Goal: Task Accomplishment & Management: Manage account settings

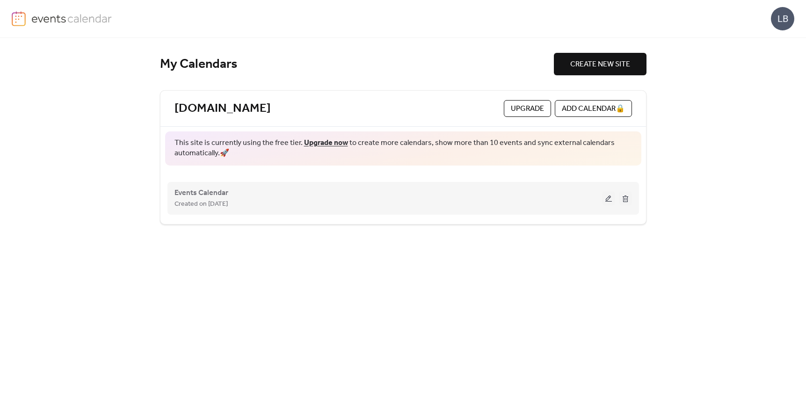
click at [611, 198] on button at bounding box center [608, 198] width 13 height 14
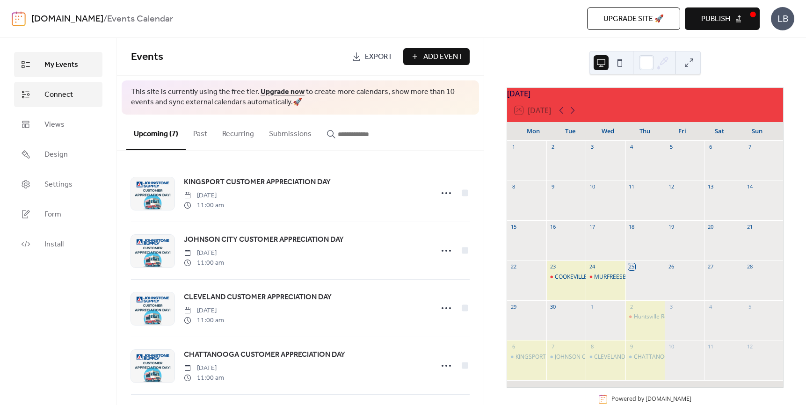
click at [51, 93] on span "Connect" at bounding box center [58, 94] width 29 height 11
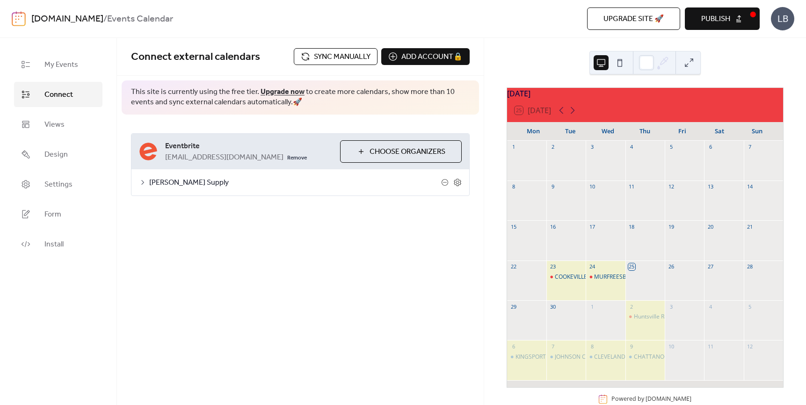
click at [375, 158] on span "Choose Organizers" at bounding box center [408, 151] width 76 height 11
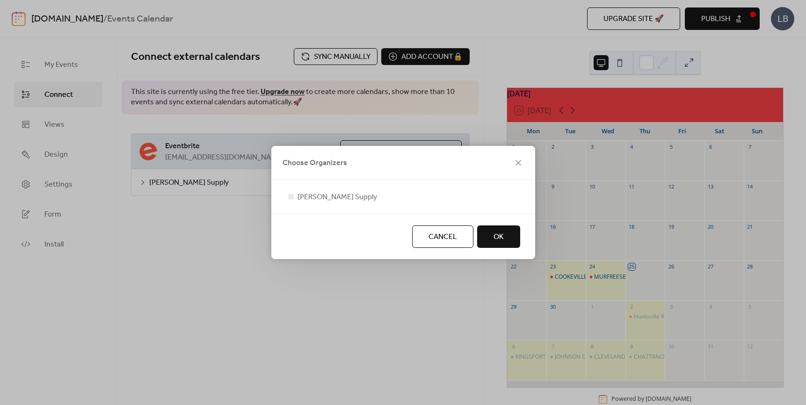
click at [509, 233] on button "OK" at bounding box center [498, 236] width 43 height 22
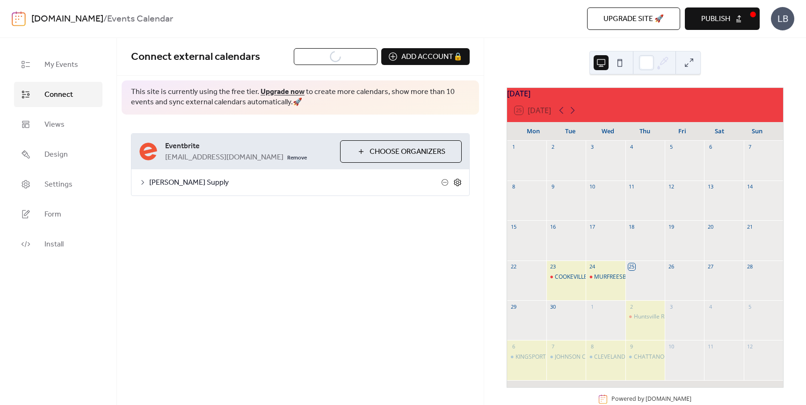
click at [456, 187] on icon at bounding box center [457, 182] width 8 height 8
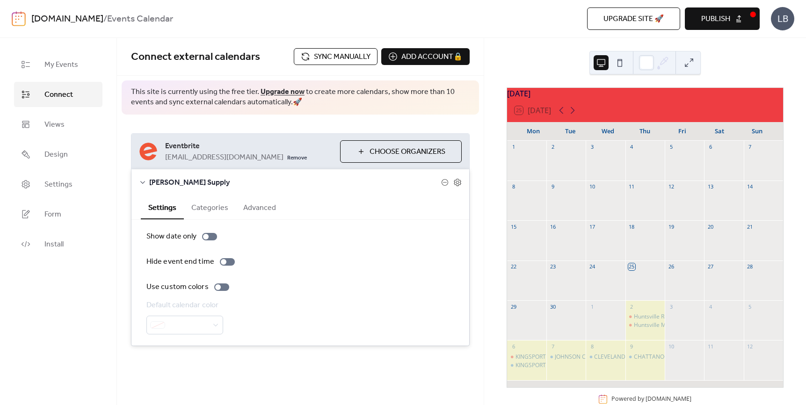
click at [217, 218] on button "Categories" at bounding box center [210, 207] width 52 height 23
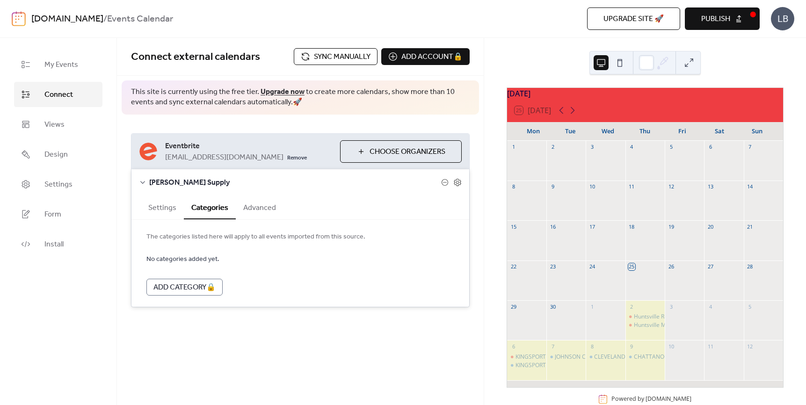
click at [258, 218] on button "Advanced" at bounding box center [260, 207] width 48 height 23
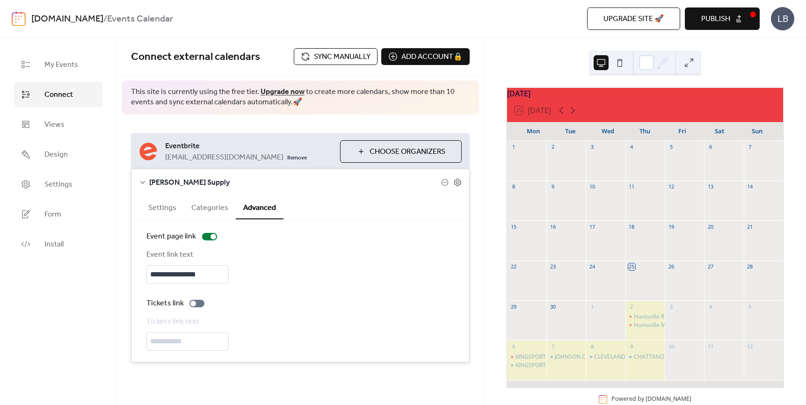
click at [160, 218] on button "Settings" at bounding box center [162, 207] width 43 height 23
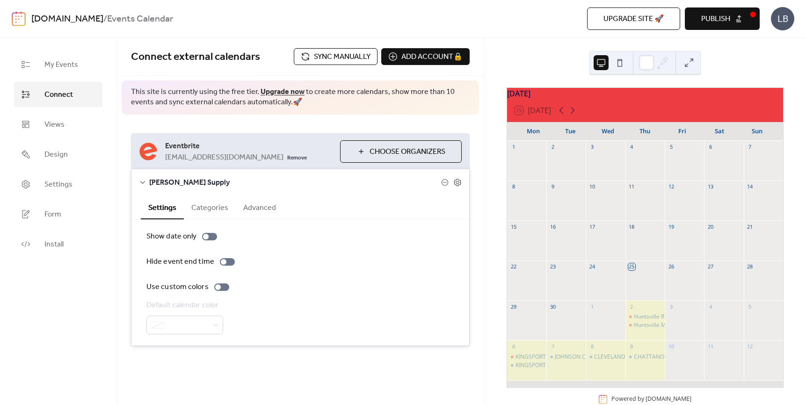
click at [351, 59] on span "Sync manually" at bounding box center [342, 56] width 57 height 11
click at [572, 115] on icon at bounding box center [572, 110] width 11 height 11
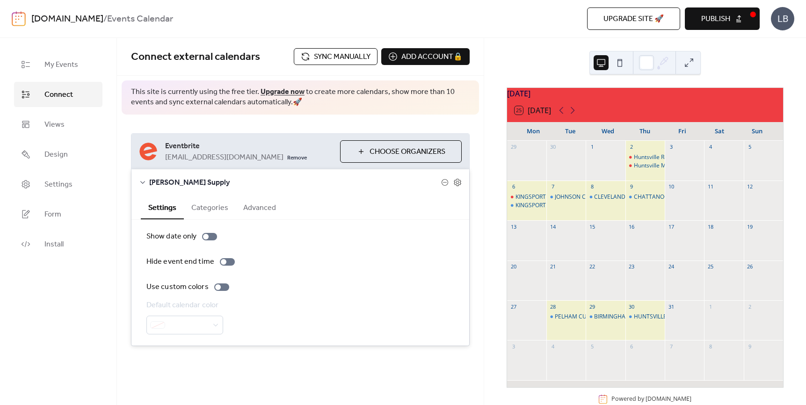
click at [292, 116] on div "**********" at bounding box center [300, 240] width 367 height 250
click at [562, 116] on icon at bounding box center [561, 110] width 11 height 11
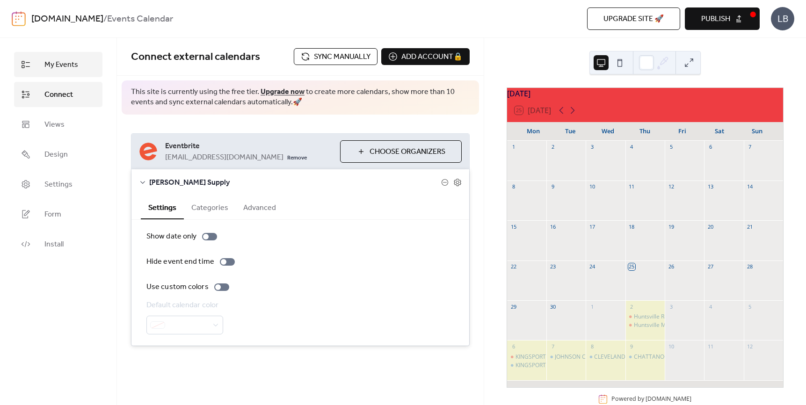
click at [64, 62] on span "My Events" at bounding box center [61, 64] width 34 height 11
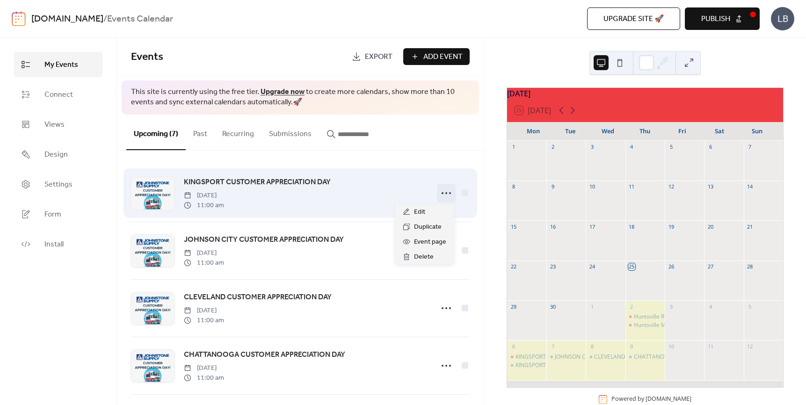
click at [446, 192] on icon at bounding box center [446, 193] width 15 height 15
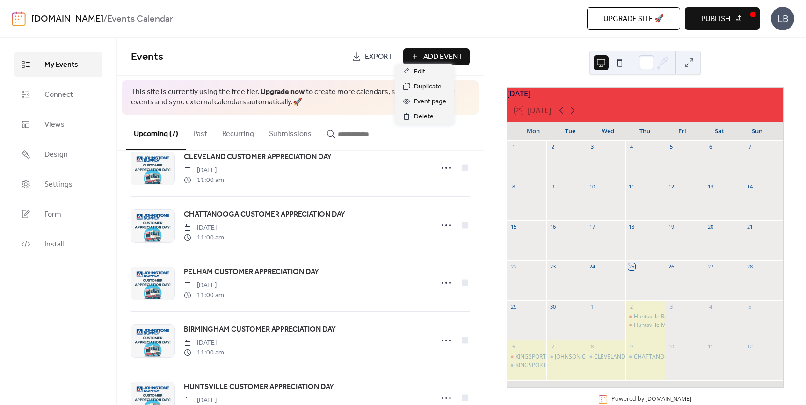
scroll to position [179, 0]
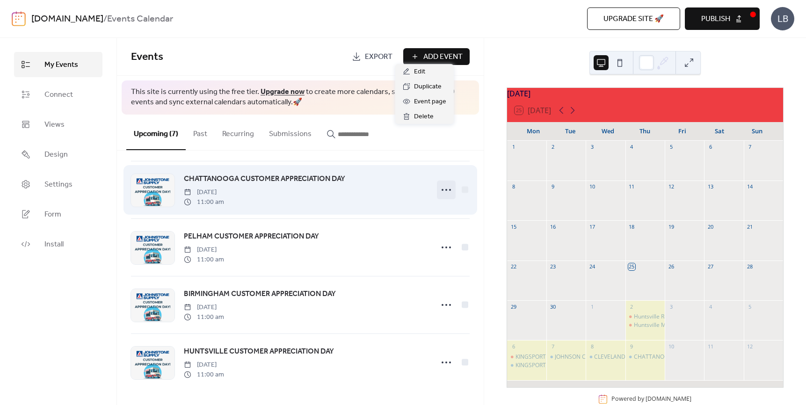
click at [446, 186] on icon at bounding box center [446, 189] width 15 height 15
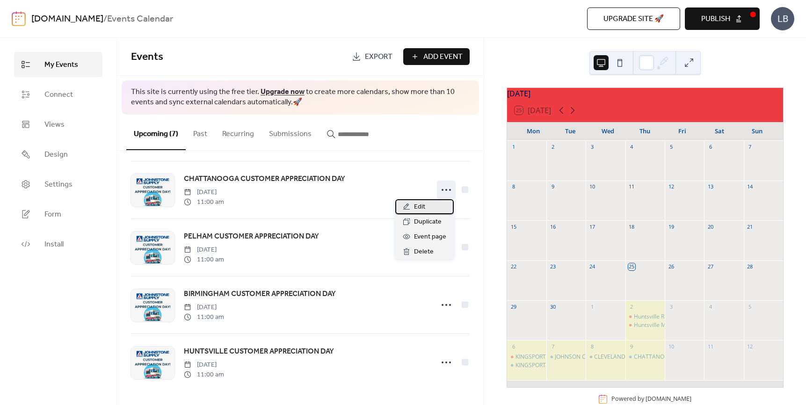
click at [397, 205] on div "Edit" at bounding box center [424, 206] width 58 height 15
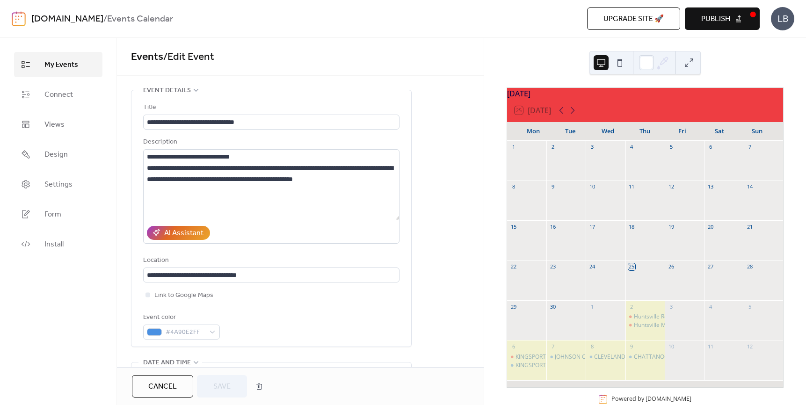
click at [162, 389] on span "Cancel" at bounding box center [162, 386] width 29 height 11
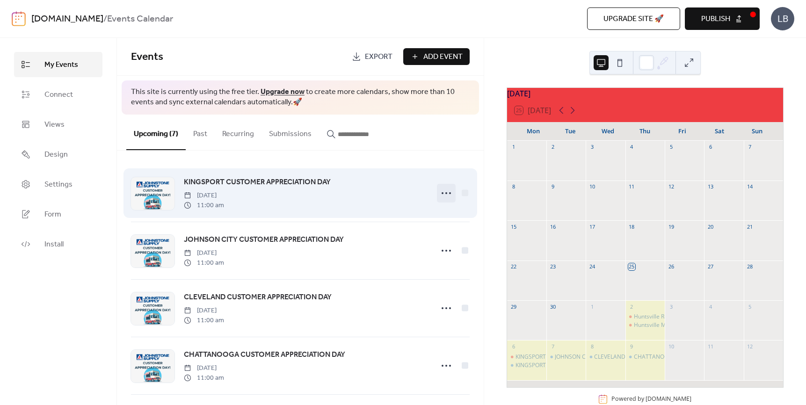
click at [441, 195] on icon at bounding box center [446, 193] width 15 height 15
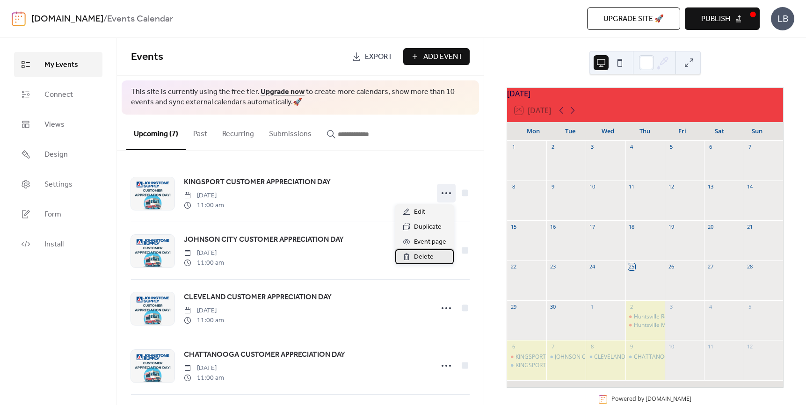
click at [415, 260] on span "Delete" at bounding box center [424, 257] width 20 height 11
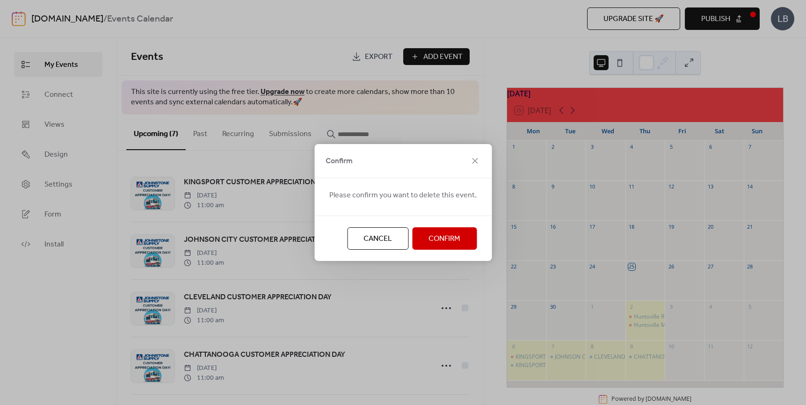
click at [437, 240] on span "Confirm" at bounding box center [445, 238] width 32 height 11
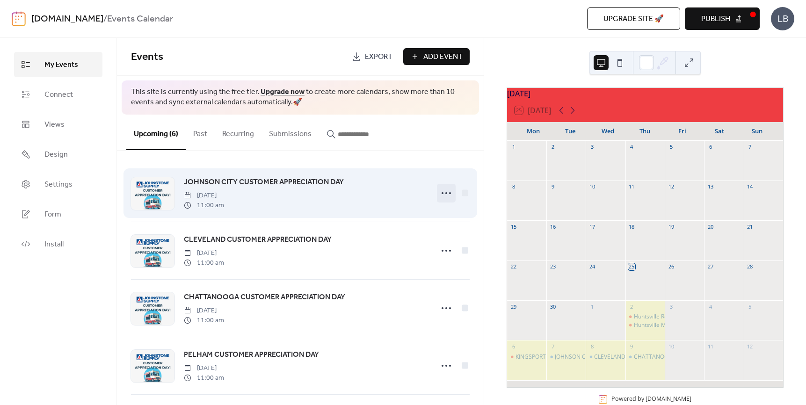
click at [445, 191] on icon at bounding box center [446, 193] width 15 height 15
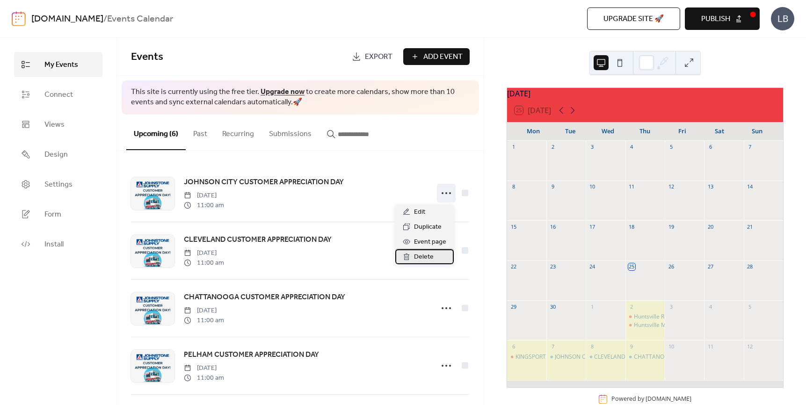
click at [429, 260] on span "Delete" at bounding box center [424, 257] width 20 height 11
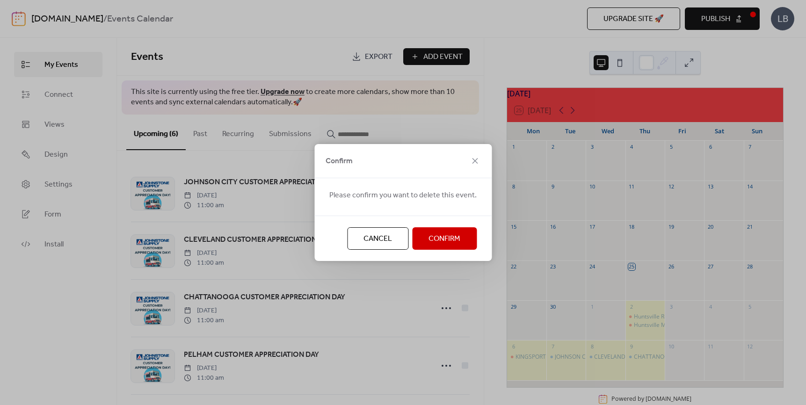
click at [436, 237] on span "Confirm" at bounding box center [445, 238] width 32 height 11
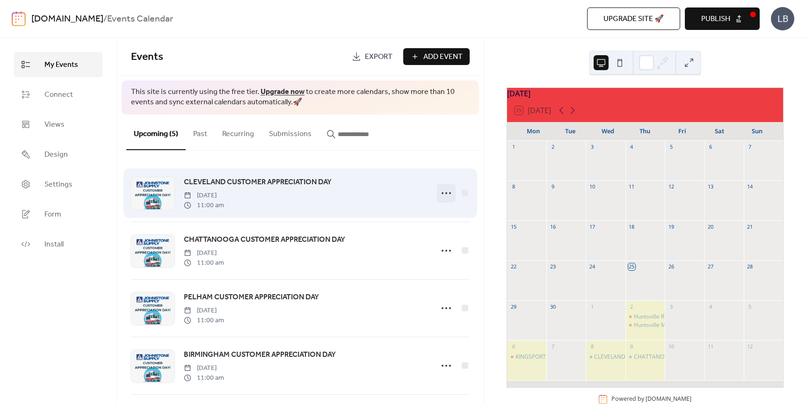
click at [440, 196] on icon at bounding box center [446, 193] width 15 height 15
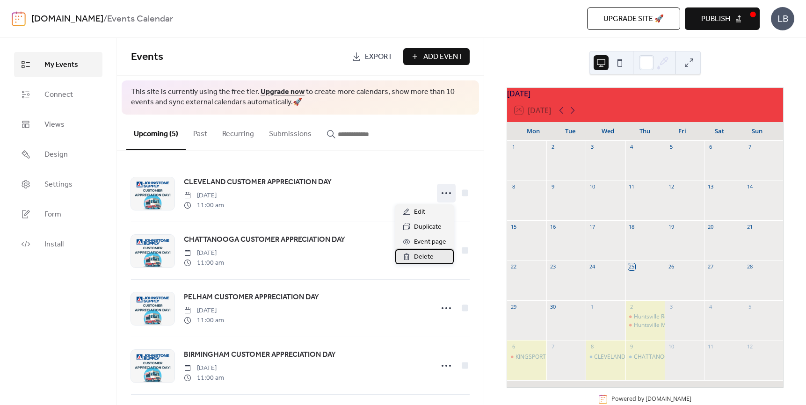
click at [423, 255] on span "Delete" at bounding box center [424, 257] width 20 height 11
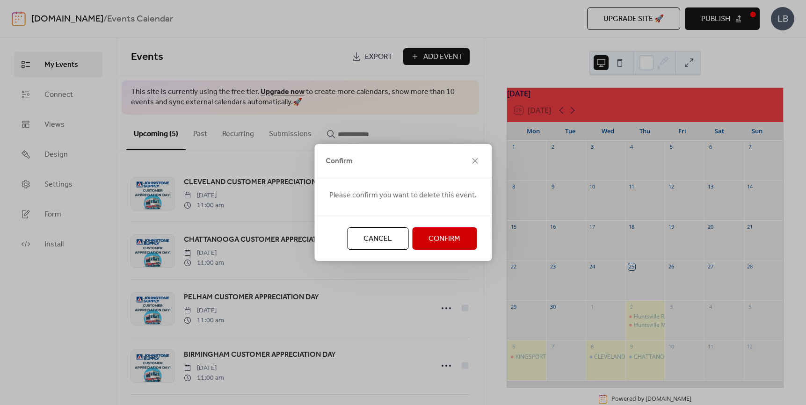
click at [436, 239] on span "Confirm" at bounding box center [445, 238] width 32 height 11
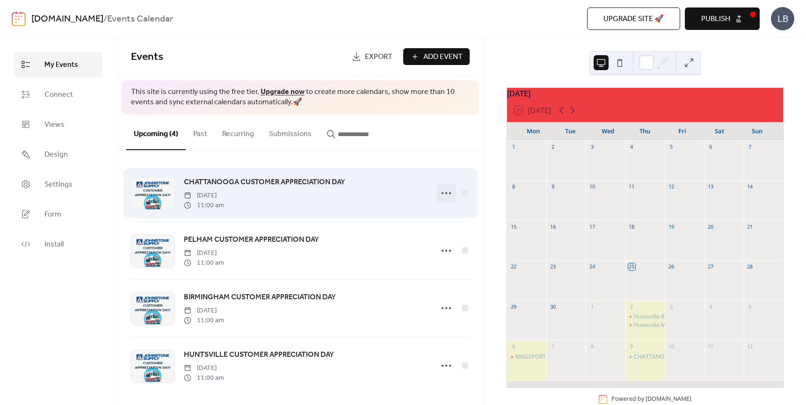
click at [439, 195] on icon at bounding box center [446, 193] width 15 height 15
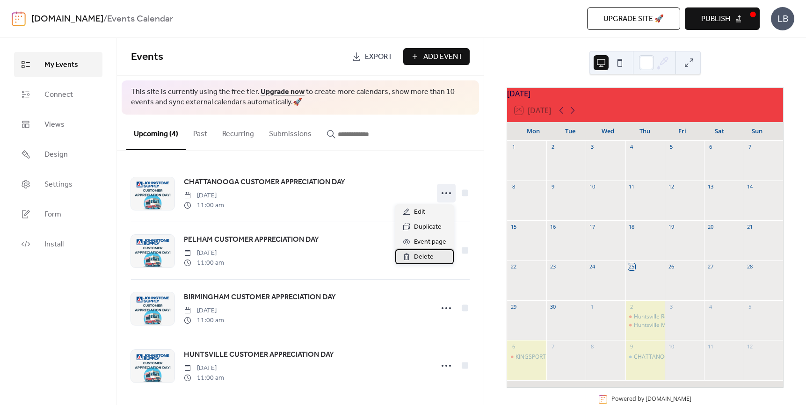
click at [422, 260] on span "Delete" at bounding box center [424, 257] width 20 height 11
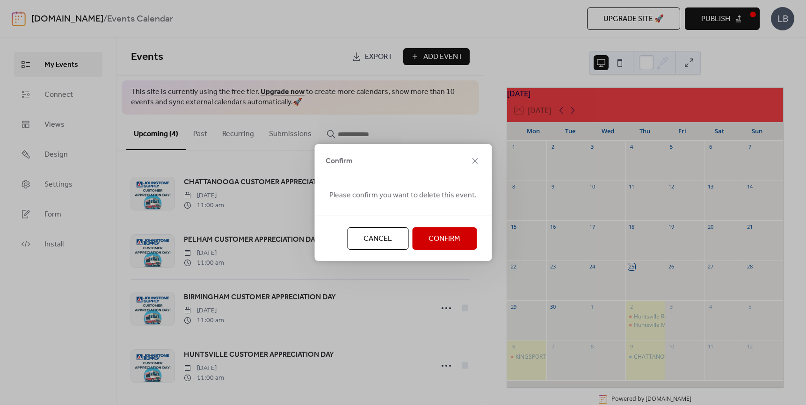
click at [448, 238] on span "Confirm" at bounding box center [445, 238] width 32 height 11
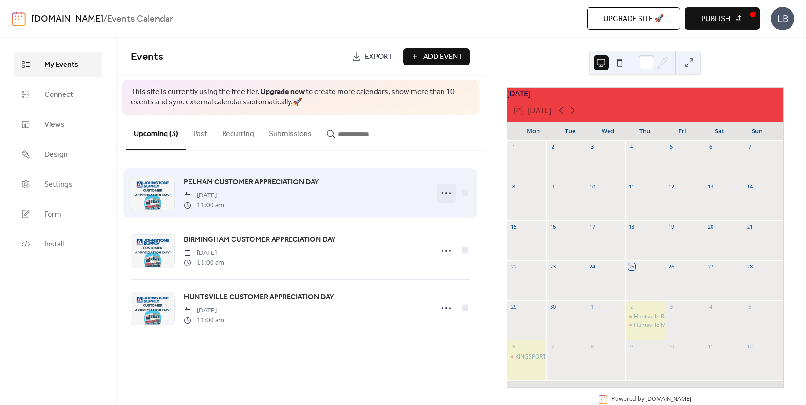
click at [442, 191] on icon at bounding box center [446, 193] width 15 height 15
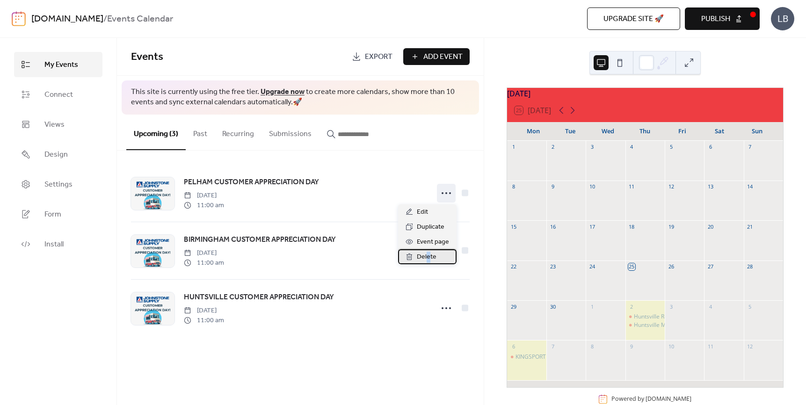
click at [429, 258] on span "Delete" at bounding box center [427, 257] width 20 height 11
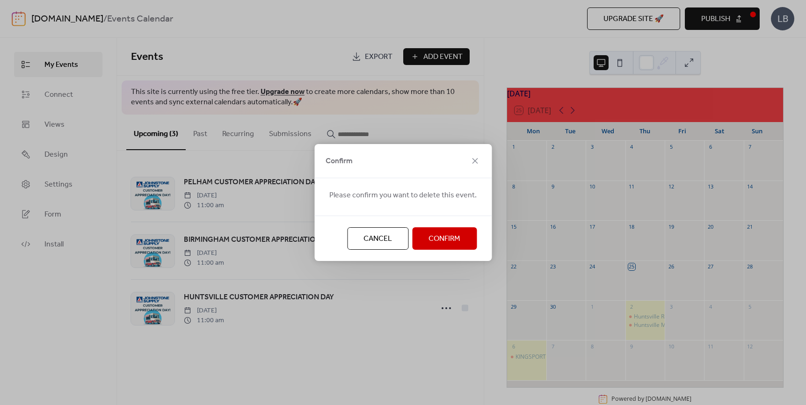
click at [440, 238] on span "Confirm" at bounding box center [445, 238] width 32 height 11
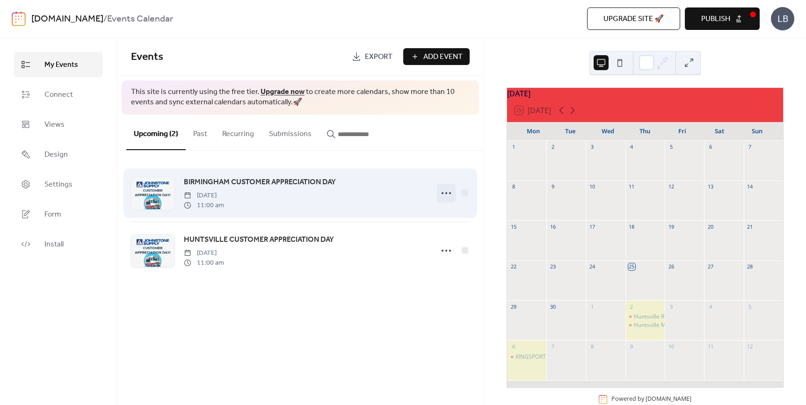
click at [442, 193] on circle at bounding box center [443, 193] width 2 height 2
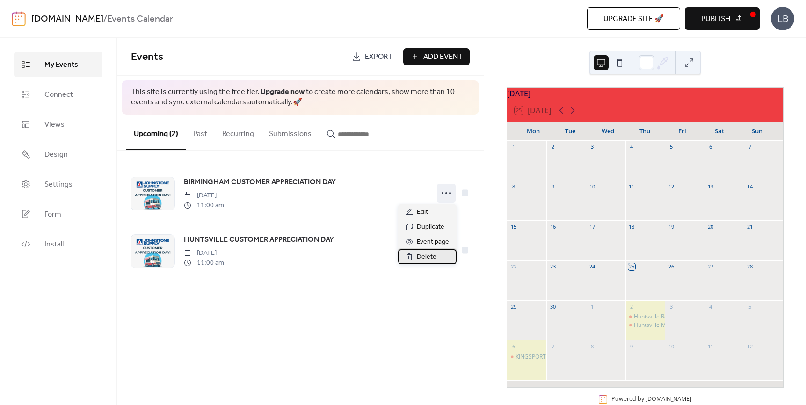
click at [427, 261] on span "Delete" at bounding box center [427, 257] width 20 height 11
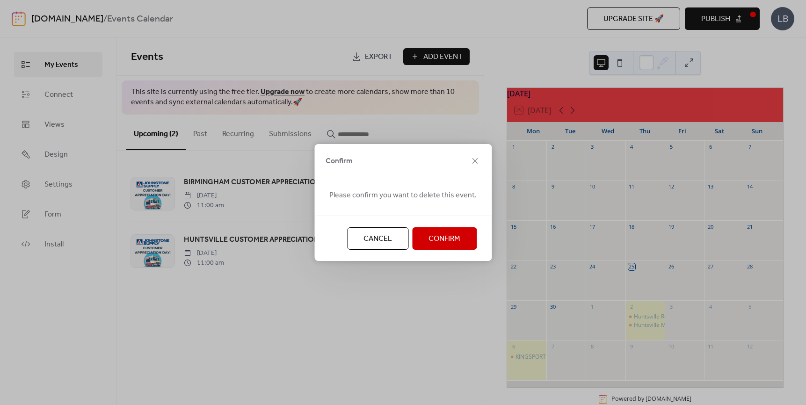
drag, startPoint x: 441, startPoint y: 235, endPoint x: 442, endPoint y: 231, distance: 4.7
click at [441, 236] on span "Confirm" at bounding box center [445, 238] width 32 height 11
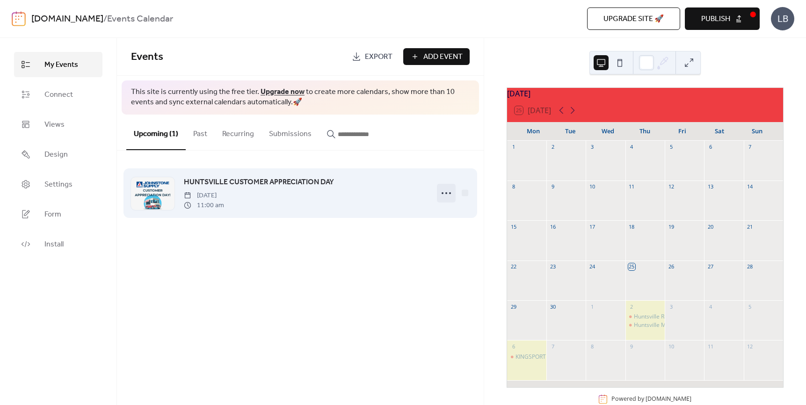
click at [446, 193] on circle at bounding box center [446, 193] width 2 height 2
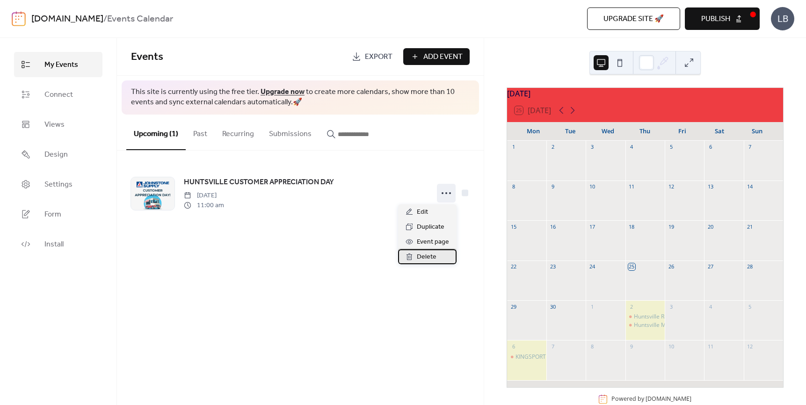
click at [431, 257] on span "Delete" at bounding box center [427, 257] width 20 height 11
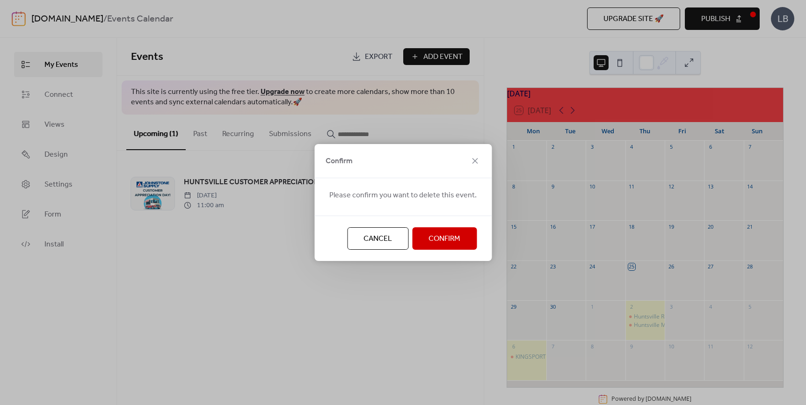
click at [431, 239] on span "Confirm" at bounding box center [445, 238] width 32 height 11
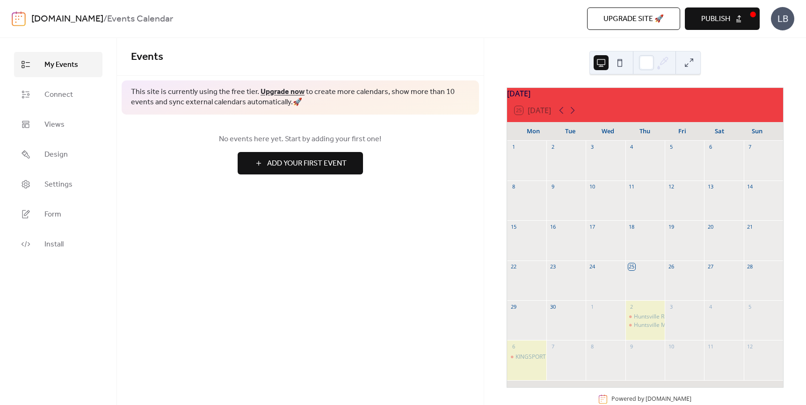
click at [60, 66] on span "My Events" at bounding box center [61, 64] width 34 height 11
click at [443, 226] on div "Events This site is currently using the free tier. Upgrade now to create more c…" at bounding box center [300, 221] width 367 height 367
click at [47, 59] on span "My Events" at bounding box center [61, 64] width 34 height 11
click at [150, 134] on span "No events here yet. Start by adding your first one!" at bounding box center [300, 139] width 339 height 11
click at [68, 95] on span "Connect" at bounding box center [58, 94] width 29 height 11
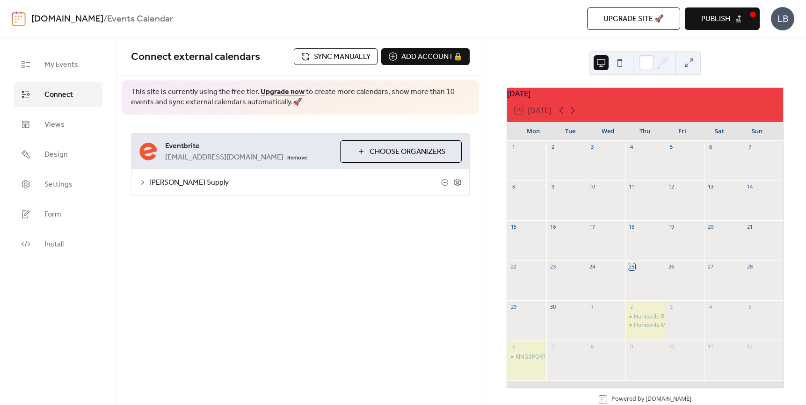
click at [333, 58] on span "Sync manually" at bounding box center [342, 56] width 57 height 11
click at [307, 57] on button "Sync manually" at bounding box center [336, 56] width 84 height 17
click at [697, 20] on button "Publish" at bounding box center [722, 18] width 75 height 22
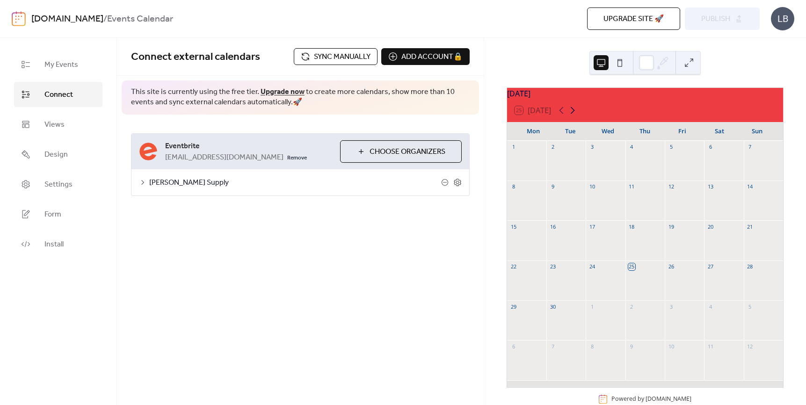
click at [574, 116] on icon at bounding box center [572, 110] width 11 height 11
click at [560, 116] on icon at bounding box center [561, 110] width 11 height 11
click at [365, 189] on span "[PERSON_NAME] Supply" at bounding box center [295, 182] width 292 height 11
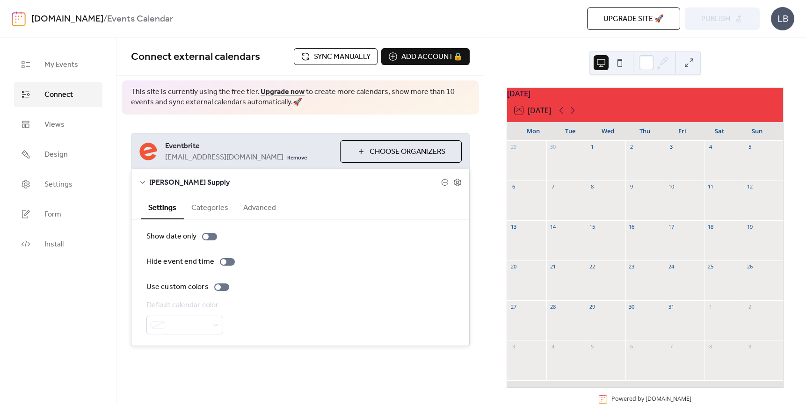
drag, startPoint x: 289, startPoint y: 190, endPoint x: 293, endPoint y: 185, distance: 6.3
click at [290, 189] on span "[PERSON_NAME] Supply" at bounding box center [295, 182] width 292 height 11
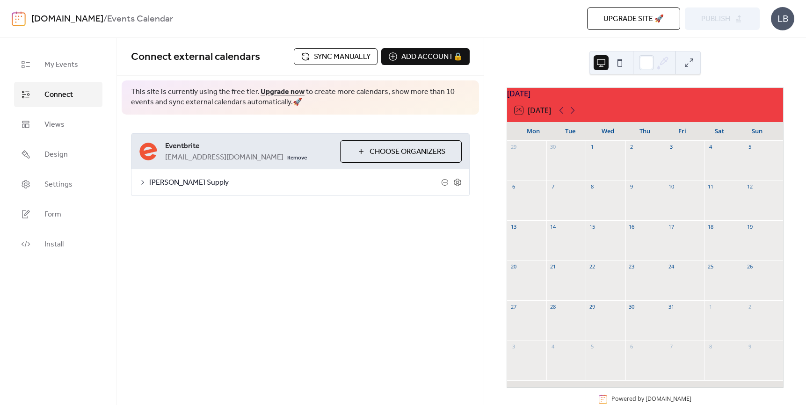
click at [338, 56] on span "Sync manually" at bounding box center [342, 56] width 57 height 11
click at [561, 113] on icon at bounding box center [561, 110] width 11 height 11
click at [365, 320] on div "**********" at bounding box center [300, 221] width 367 height 367
click at [361, 62] on span "Sync manually" at bounding box center [342, 56] width 57 height 11
click at [715, 21] on span "Publish" at bounding box center [715, 19] width 29 height 11
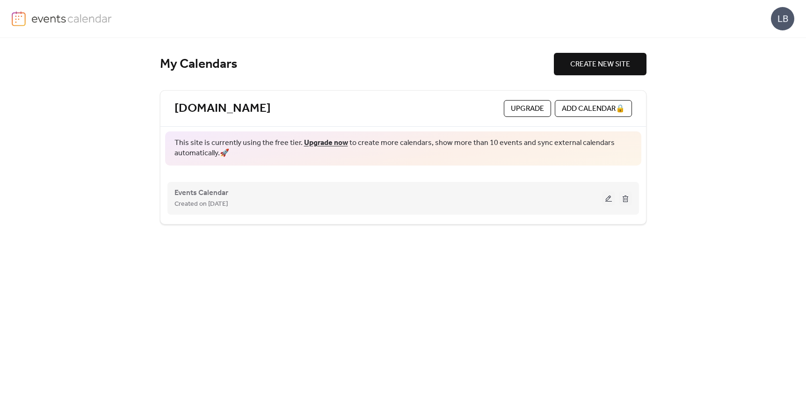
click at [607, 199] on button at bounding box center [608, 198] width 13 height 14
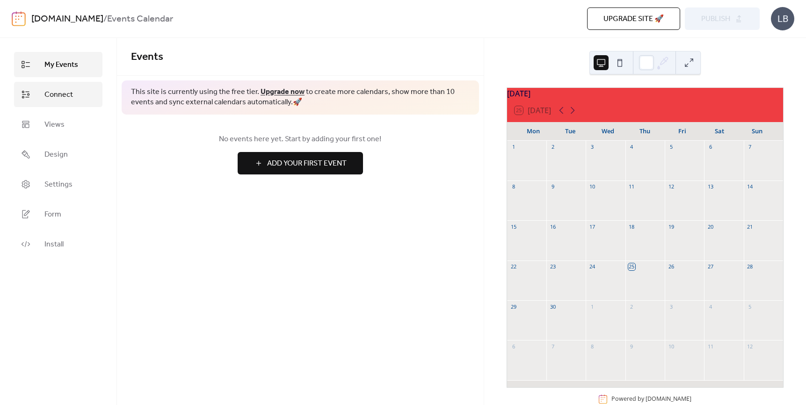
click at [57, 99] on span "Connect" at bounding box center [58, 94] width 29 height 11
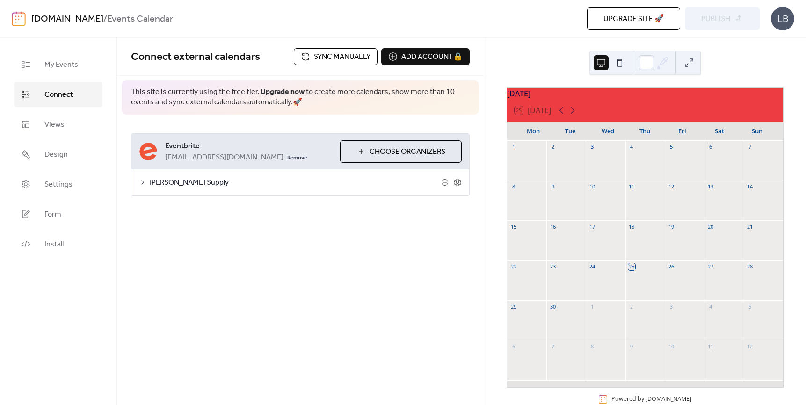
click at [346, 57] on span "Sync manually" at bounding box center [342, 56] width 57 height 11
click at [717, 21] on span "Publish" at bounding box center [715, 19] width 29 height 11
click at [276, 257] on div "**********" at bounding box center [300, 221] width 367 height 367
click at [205, 154] on span "[EMAIL_ADDRESS][DOMAIN_NAME]" at bounding box center [224, 157] width 118 height 11
click at [259, 215] on div "**********" at bounding box center [300, 165] width 367 height 100
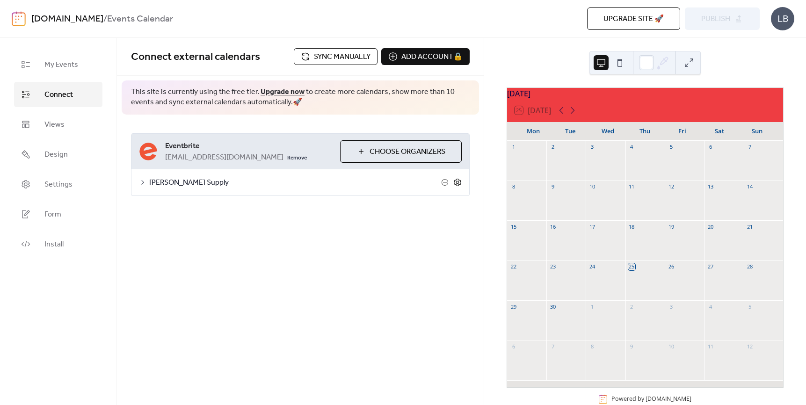
click at [458, 187] on icon at bounding box center [457, 182] width 8 height 8
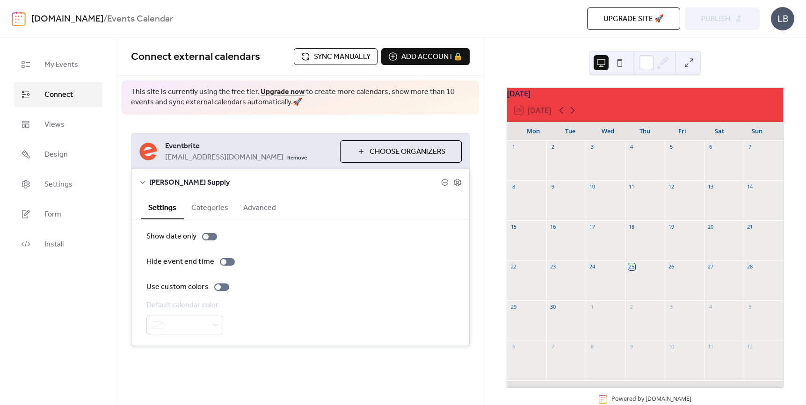
click at [208, 218] on button "Categories" at bounding box center [210, 207] width 52 height 23
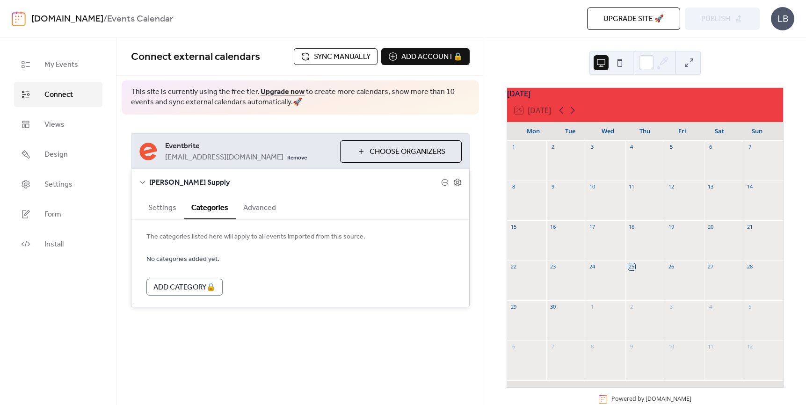
click at [247, 218] on button "Advanced" at bounding box center [260, 207] width 48 height 23
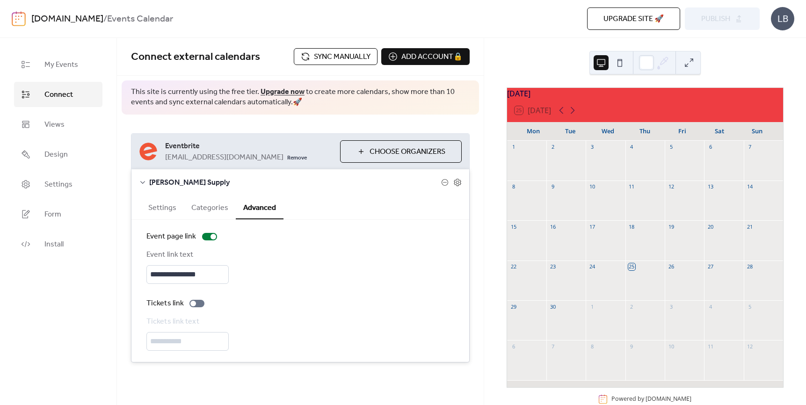
click at [214, 218] on button "Categories" at bounding box center [210, 207] width 52 height 23
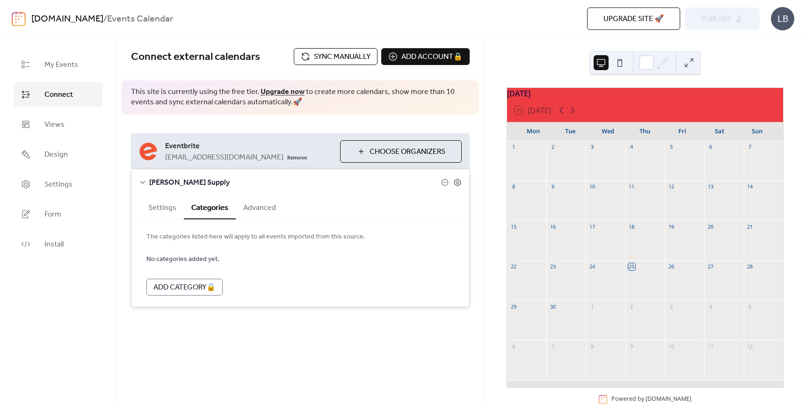
click at [158, 218] on button "Settings" at bounding box center [162, 207] width 43 height 23
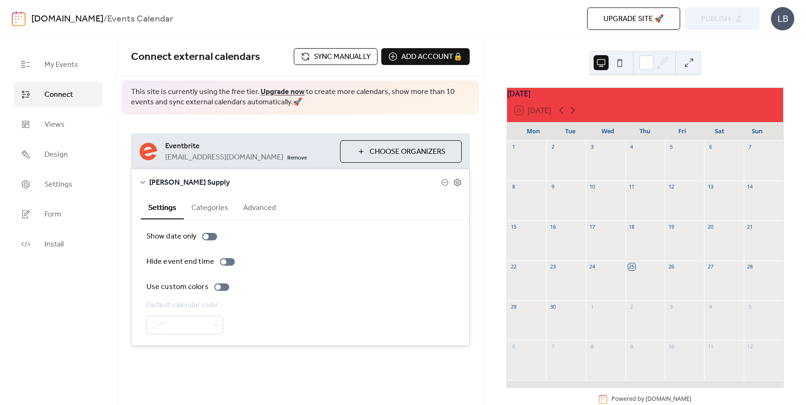
click at [341, 59] on span "Sync manually" at bounding box center [342, 56] width 57 height 11
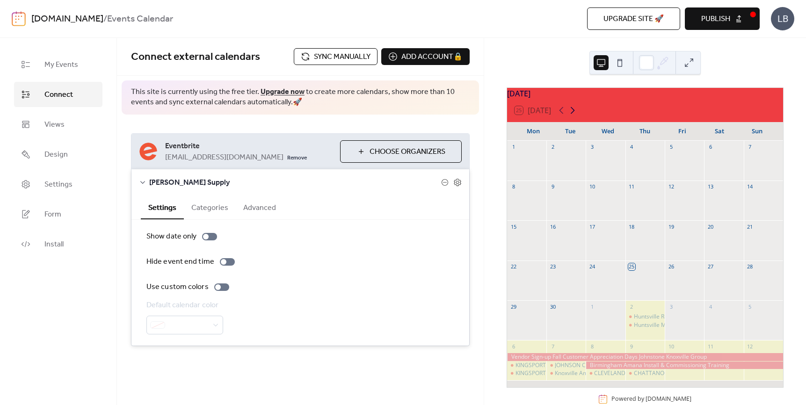
click at [571, 116] on icon at bounding box center [572, 110] width 11 height 11
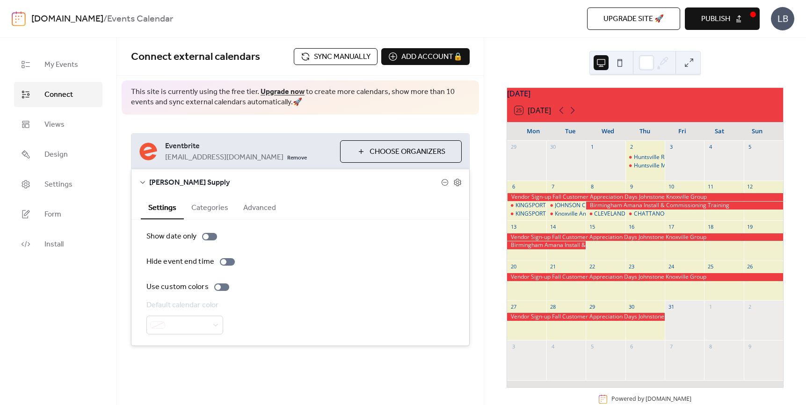
drag, startPoint x: 545, startPoint y: 203, endPoint x: 385, endPoint y: 233, distance: 163.0
click at [385, 233] on div "Show date only Hide event end time Use custom colors Default calendar color" at bounding box center [300, 283] width 338 height 126
click at [535, 201] on div at bounding box center [645, 197] width 276 height 8
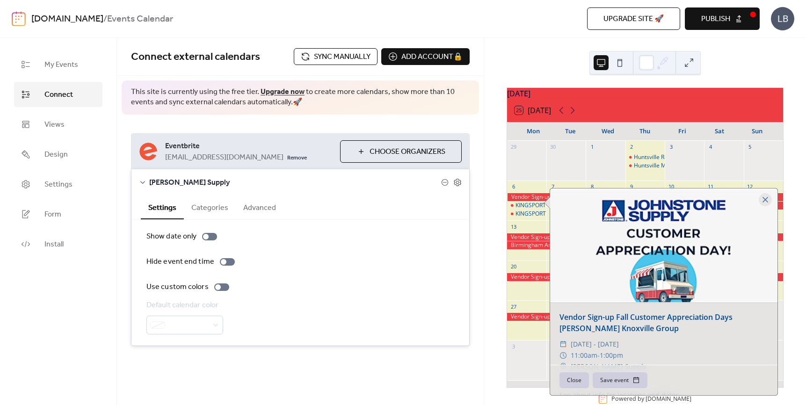
click at [572, 378] on button "Close" at bounding box center [574, 380] width 29 height 16
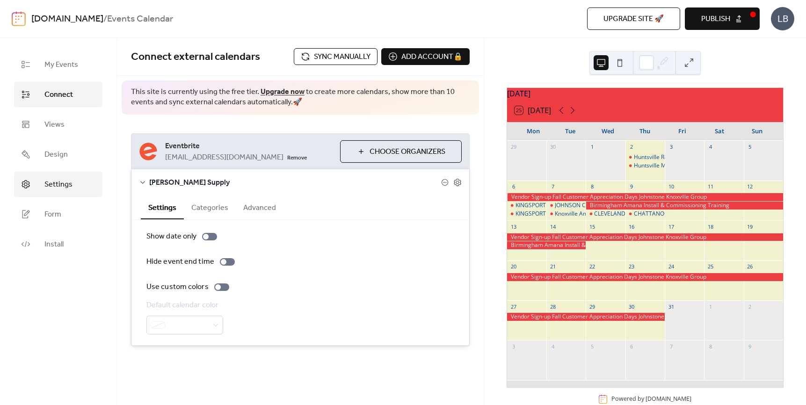
click at [68, 188] on span "Settings" at bounding box center [58, 184] width 28 height 11
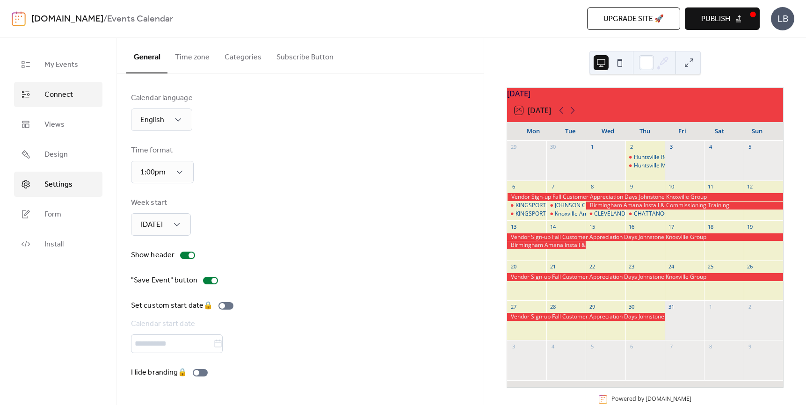
click at [60, 95] on span "Connect" at bounding box center [58, 94] width 29 height 11
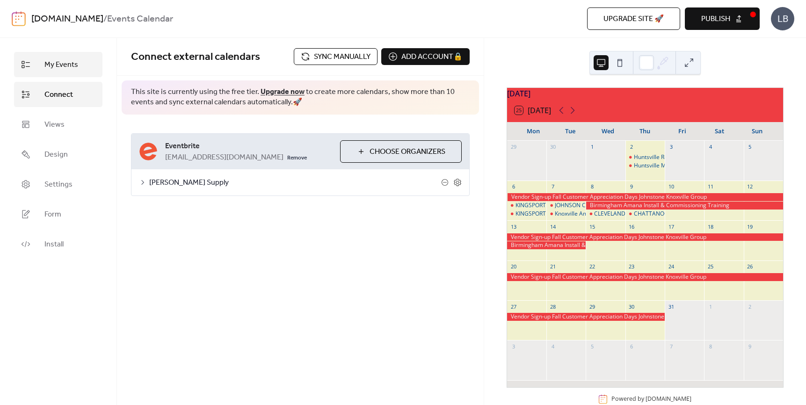
click at [66, 64] on span "My Events" at bounding box center [61, 64] width 34 height 11
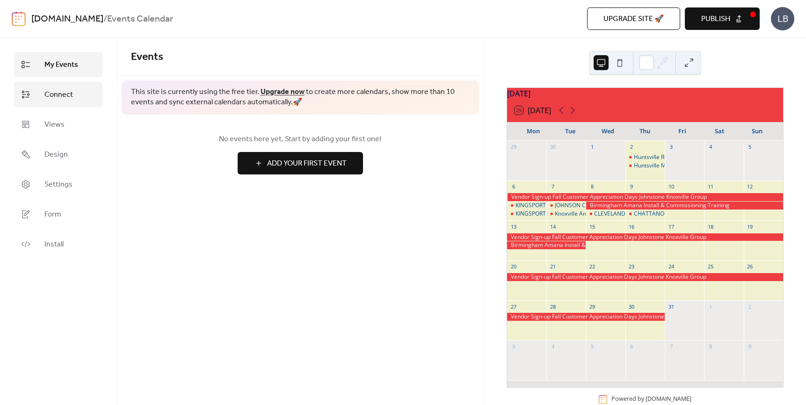
click at [36, 95] on link "Connect" at bounding box center [58, 94] width 88 height 25
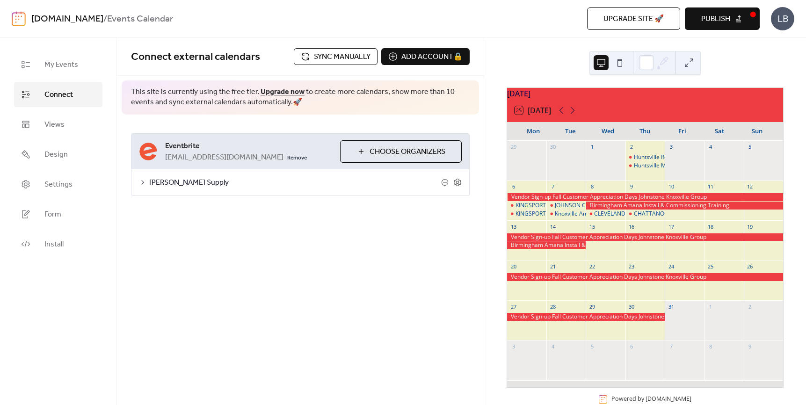
click at [334, 59] on span "Sync manually" at bounding box center [342, 56] width 57 height 11
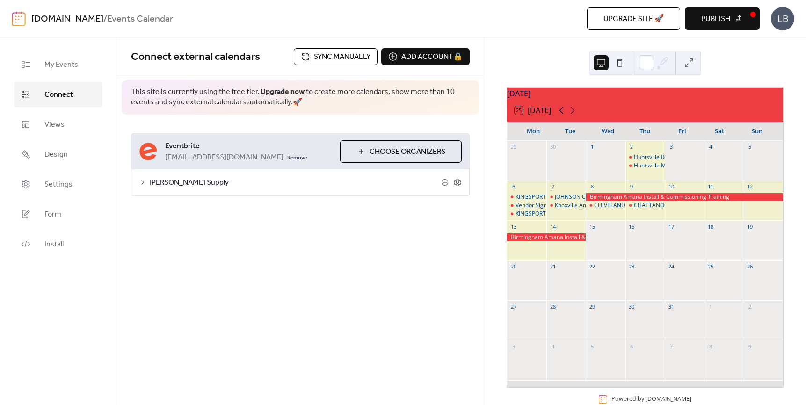
click at [563, 114] on icon at bounding box center [561, 110] width 4 height 7
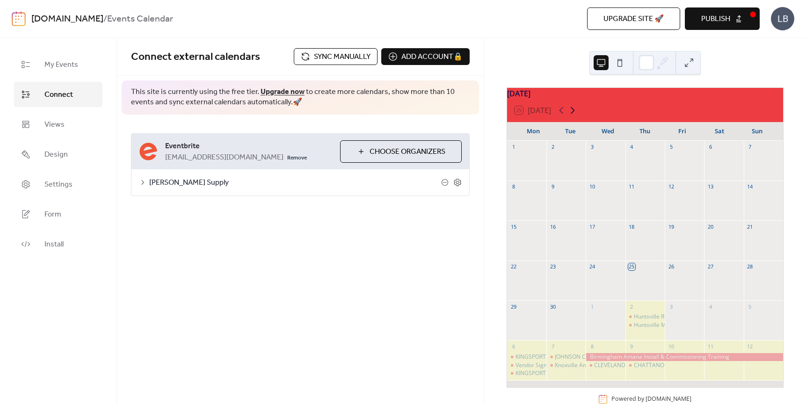
click at [575, 115] on icon at bounding box center [572, 110] width 11 height 11
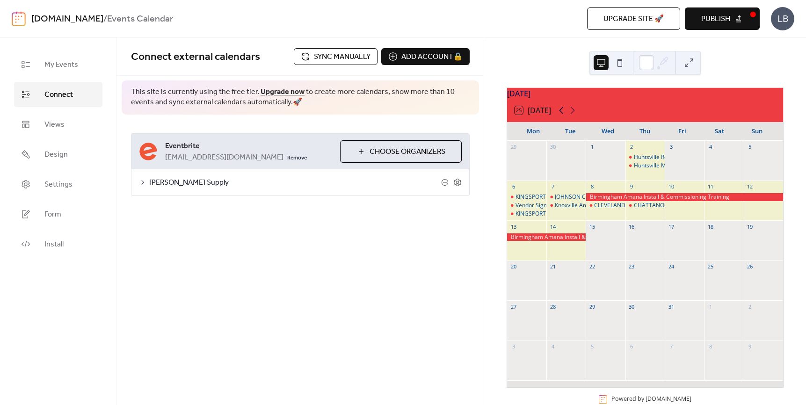
click at [560, 115] on icon at bounding box center [561, 110] width 11 height 11
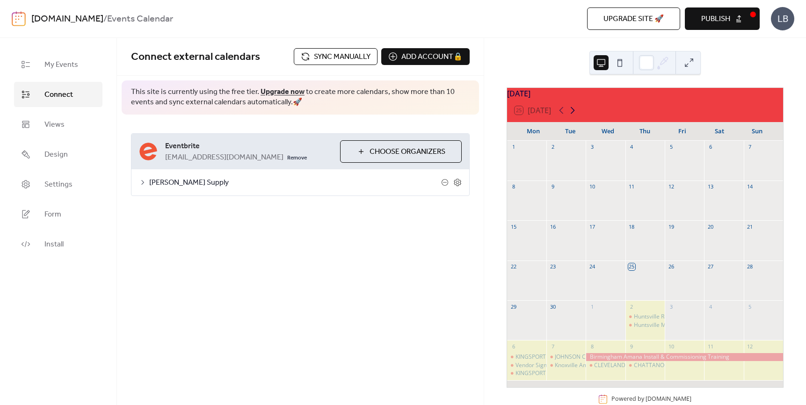
click at [572, 114] on icon at bounding box center [573, 110] width 4 height 7
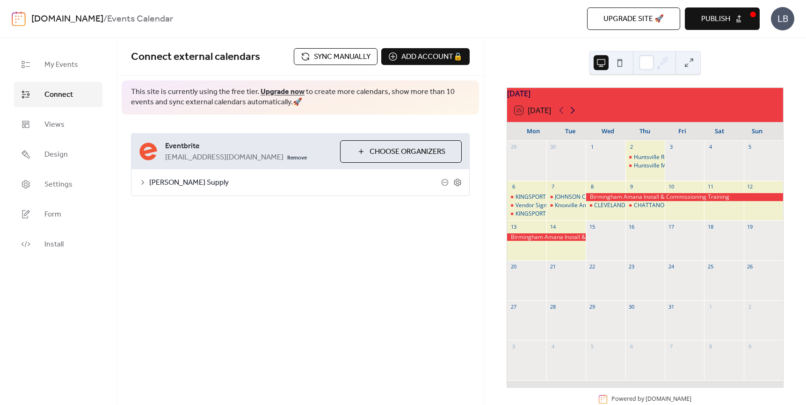
click at [572, 114] on icon at bounding box center [573, 110] width 4 height 7
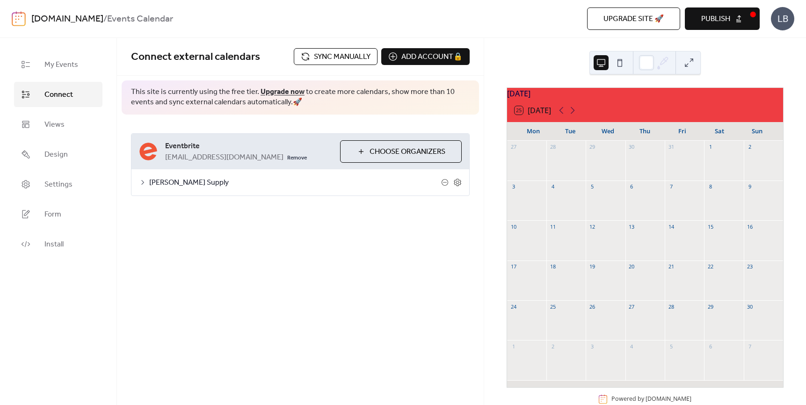
click at [556, 119] on div "25 [DATE]" at bounding box center [645, 110] width 276 height 22
click at [565, 116] on icon at bounding box center [561, 110] width 11 height 11
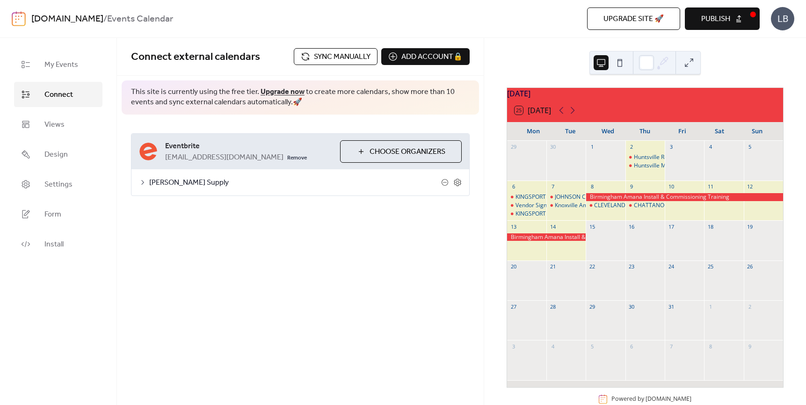
click at [721, 19] on span "Publish" at bounding box center [715, 19] width 29 height 11
click at [51, 121] on span "Views" at bounding box center [54, 124] width 20 height 11
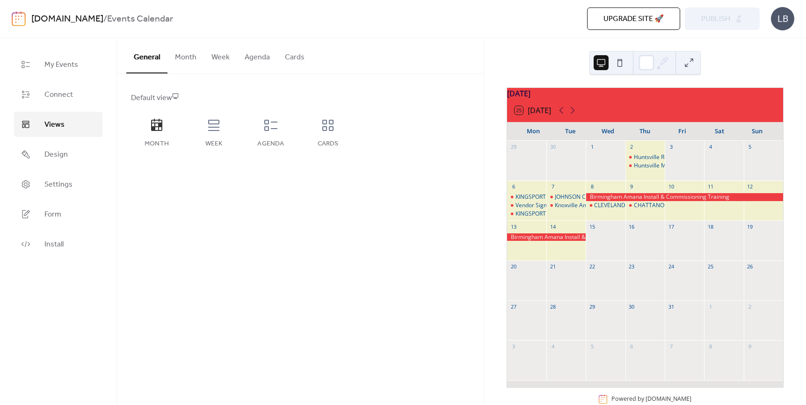
drag, startPoint x: 629, startPoint y: 202, endPoint x: 293, endPoint y: 235, distance: 337.5
click at [293, 235] on div "General Month Week Agenda Cards Default view Month Week Agenda Cards Disabled 🔒…" at bounding box center [300, 221] width 367 height 367
click at [59, 184] on span "Settings" at bounding box center [58, 184] width 28 height 11
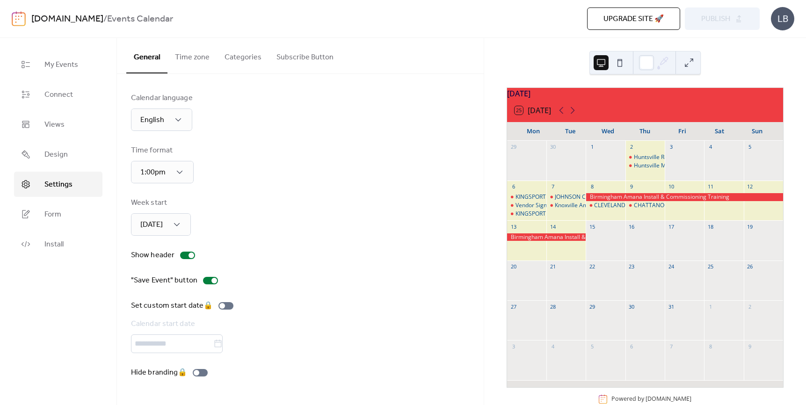
click at [257, 61] on button "Categories" at bounding box center [243, 55] width 52 height 35
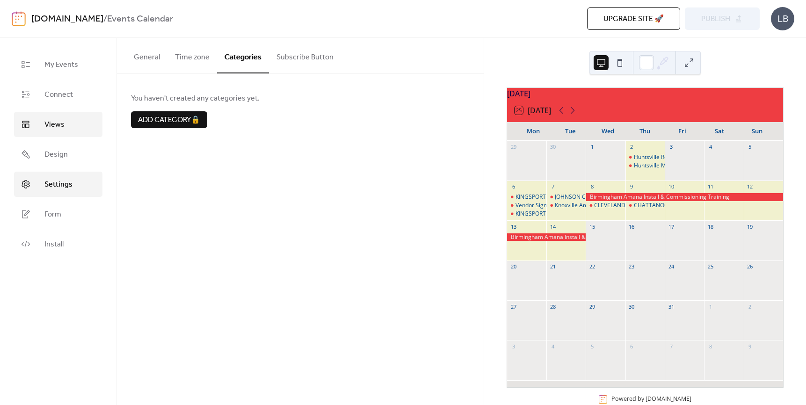
click at [57, 124] on span "Views" at bounding box center [54, 124] width 20 height 11
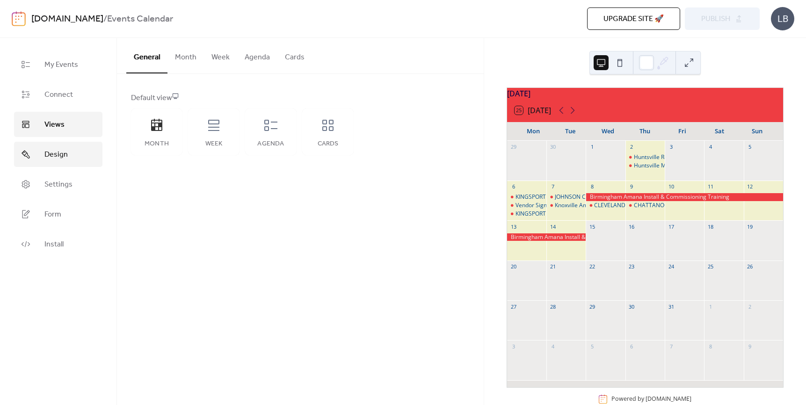
click at [59, 157] on span "Design" at bounding box center [55, 154] width 23 height 11
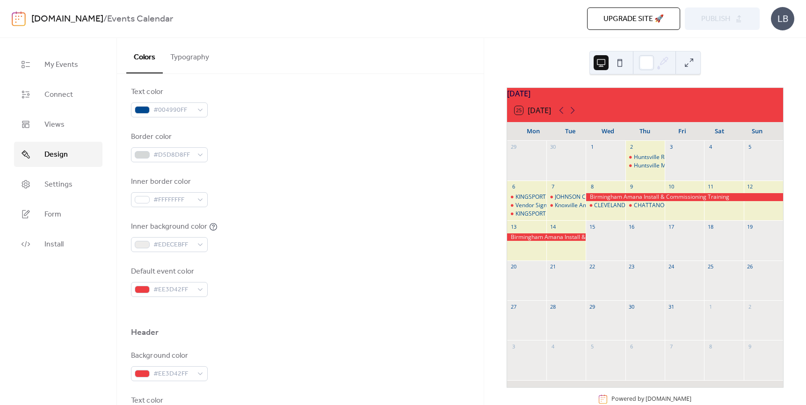
scroll to position [140, 0]
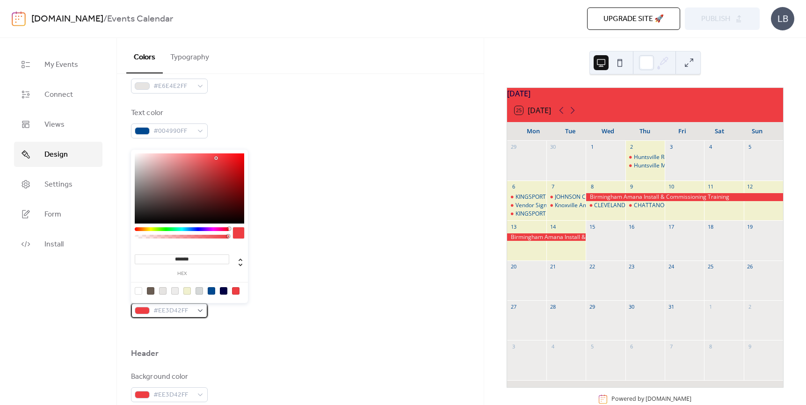
click at [199, 309] on div "#EE3D42FF" at bounding box center [169, 310] width 77 height 15
type input "***"
drag, startPoint x: 229, startPoint y: 235, endPoint x: 131, endPoint y: 236, distance: 97.8
click at [131, 236] on div "*** r ** g ** b * a" at bounding box center [189, 226] width 117 height 153
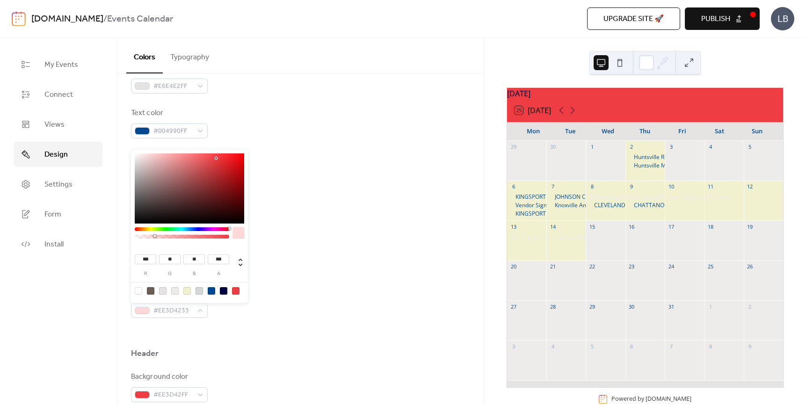
drag, startPoint x: 137, startPoint y: 236, endPoint x: 155, endPoint y: 237, distance: 17.8
click at [155, 237] on div at bounding box center [154, 236] width 3 height 3
type input "***"
drag, startPoint x: 155, startPoint y: 237, endPoint x: 210, endPoint y: 238, distance: 54.8
click at [210, 238] on div at bounding box center [182, 237] width 92 height 4
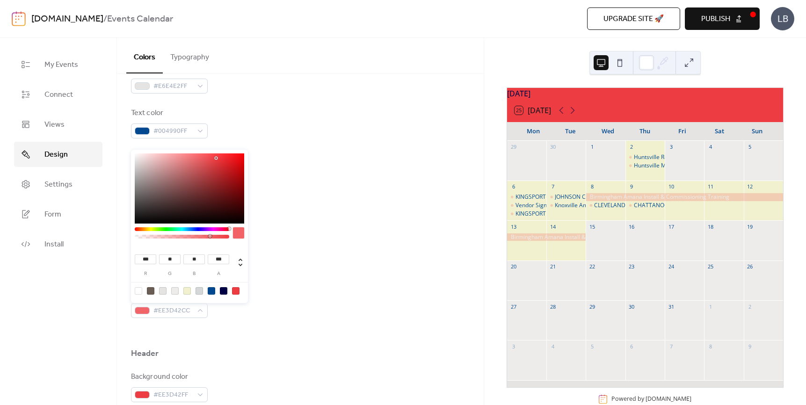
click at [138, 290] on div at bounding box center [138, 290] width 7 height 7
type input "***"
type input "*"
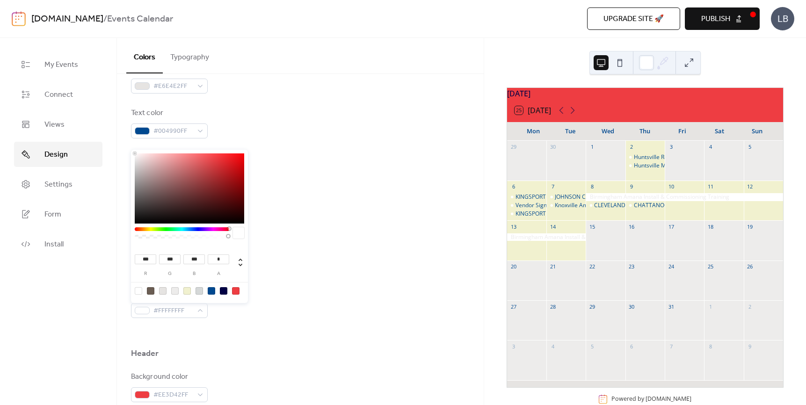
click at [296, 268] on div "Inner background color #EDECEBFF" at bounding box center [300, 257] width 339 height 31
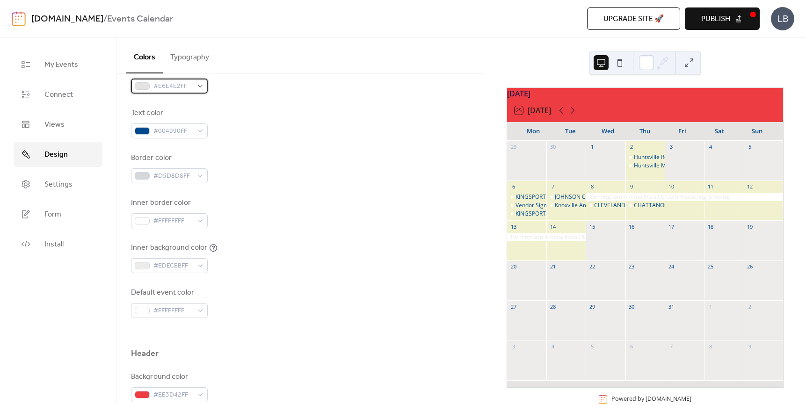
click at [201, 84] on div "#E6E4E2FF" at bounding box center [169, 86] width 77 height 15
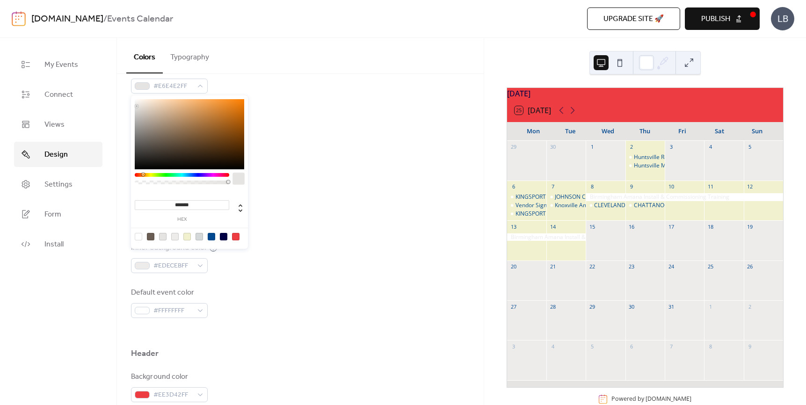
click at [139, 237] on div at bounding box center [138, 236] width 7 height 7
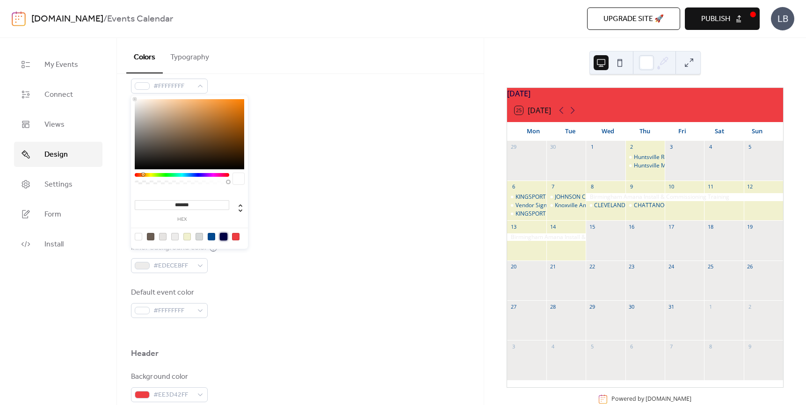
click at [222, 236] on div at bounding box center [223, 236] width 7 height 7
type input "*******"
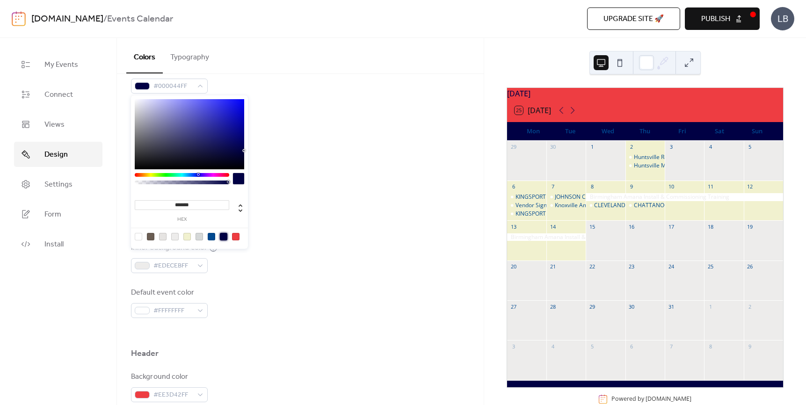
click at [280, 175] on div "Border color #D5D8D8FF" at bounding box center [300, 168] width 339 height 31
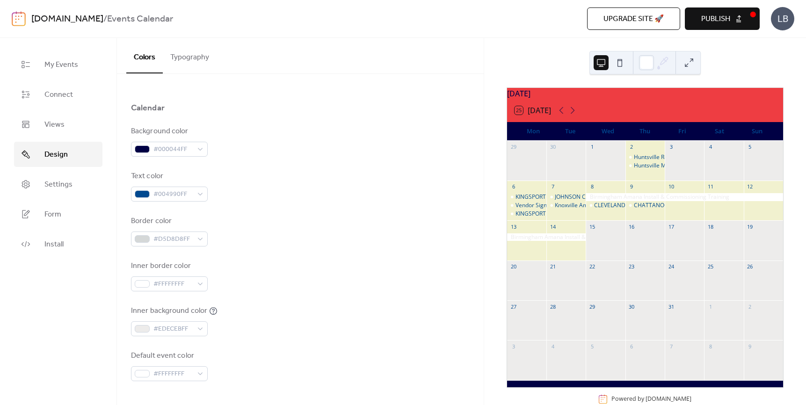
scroll to position [94, 0]
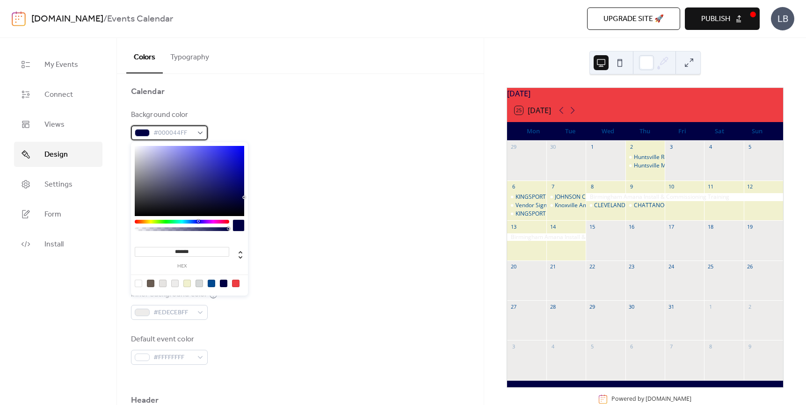
click at [204, 138] on div "#000044FF" at bounding box center [169, 132] width 77 height 15
click at [160, 284] on div at bounding box center [162, 283] width 7 height 7
type input "*******"
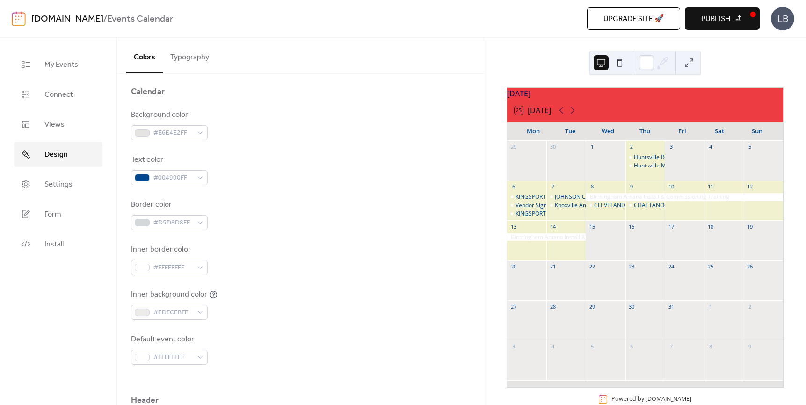
click at [269, 194] on div "Background color #E6E4E2FF Text color #004990FF Border color #D5D8D8FF Inner bo…" at bounding box center [300, 236] width 339 height 255
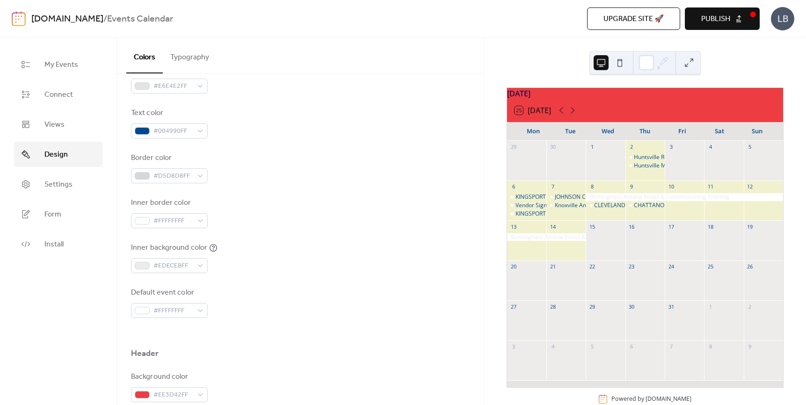
scroll to position [187, 0]
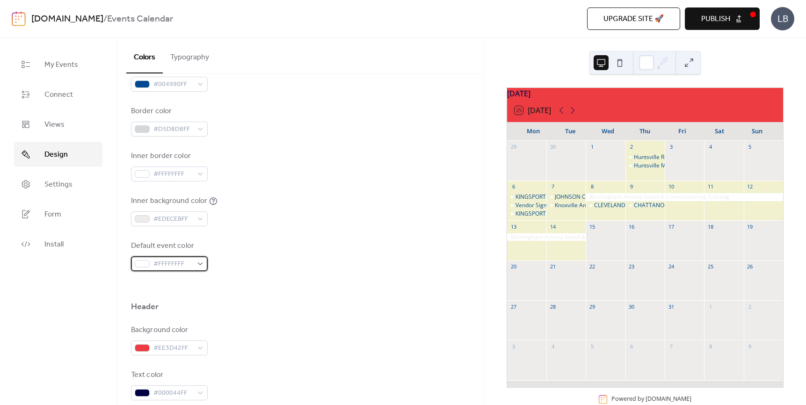
click at [202, 265] on div "#FFFFFFFF" at bounding box center [169, 263] width 77 height 15
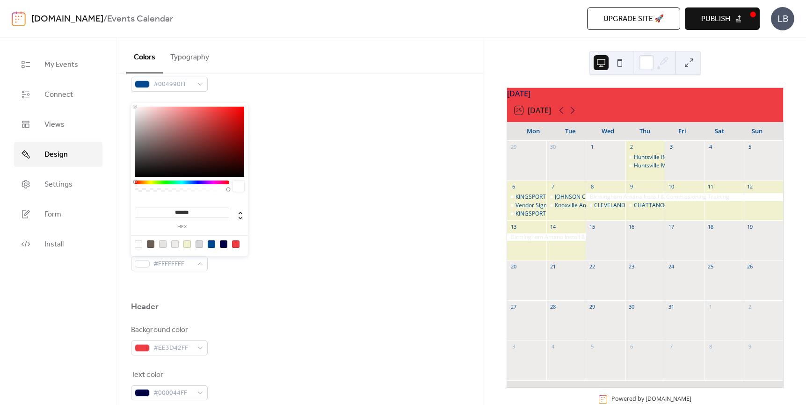
click at [210, 246] on div at bounding box center [211, 243] width 7 height 7
type input "*******"
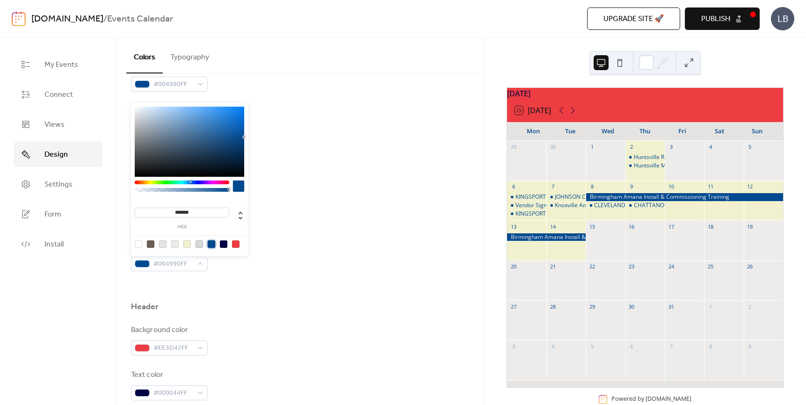
click at [309, 267] on div "Default event color #004990FF" at bounding box center [300, 255] width 339 height 31
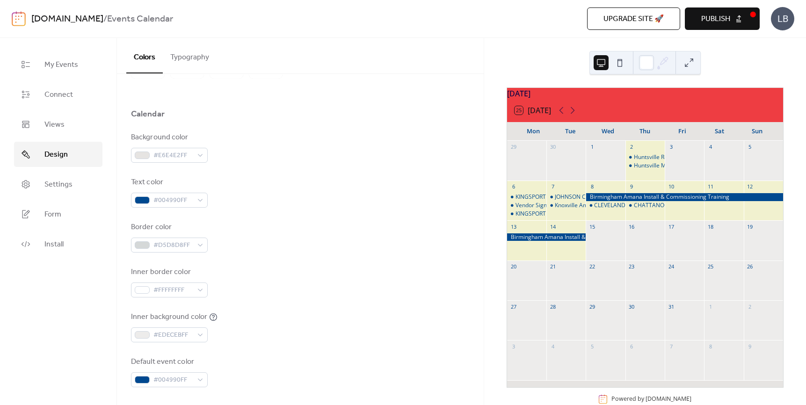
scroll to position [94, 0]
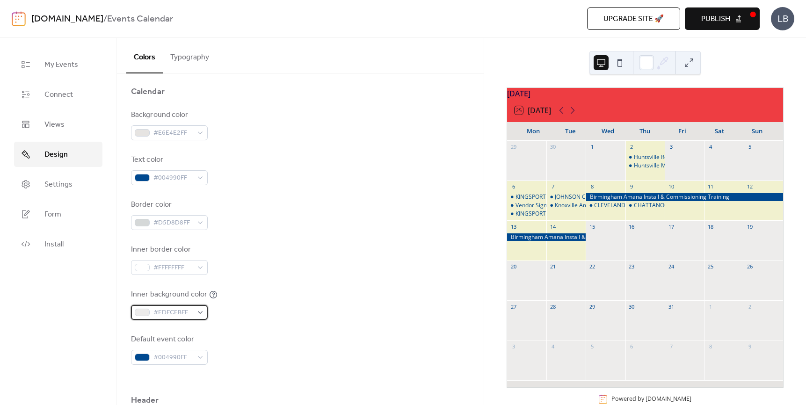
click at [199, 314] on div "#EDECEBFF" at bounding box center [169, 312] width 77 height 15
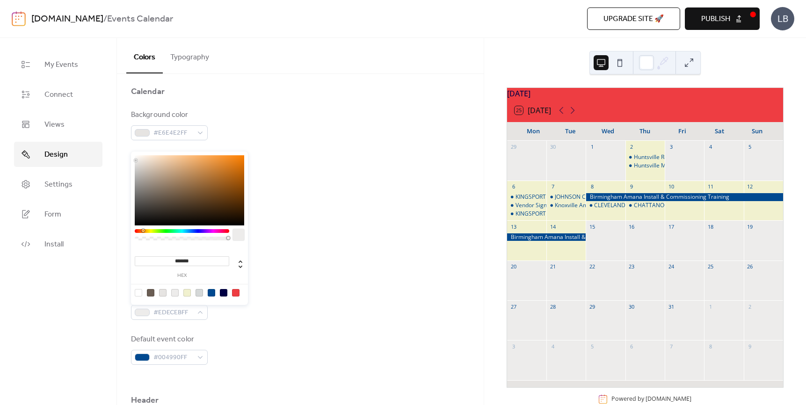
click at [138, 292] on div at bounding box center [138, 292] width 7 height 7
type input "*******"
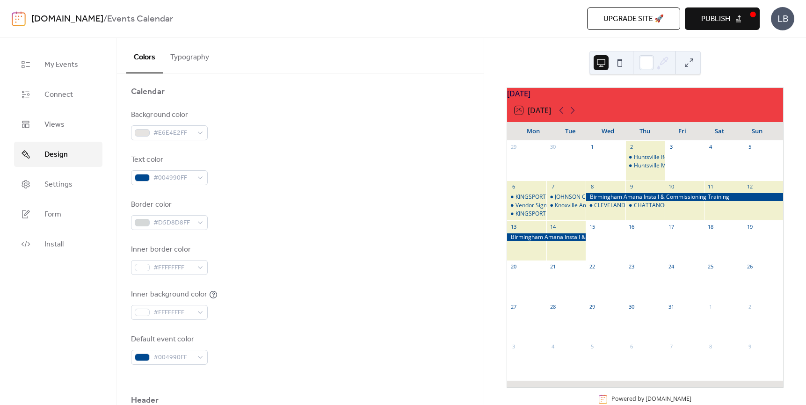
click at [301, 287] on div "Background color #E6E4E2FF Text color #004990FF Border color #D5D8D8FF Inner bo…" at bounding box center [300, 236] width 339 height 255
click at [573, 115] on icon at bounding box center [572, 110] width 11 height 11
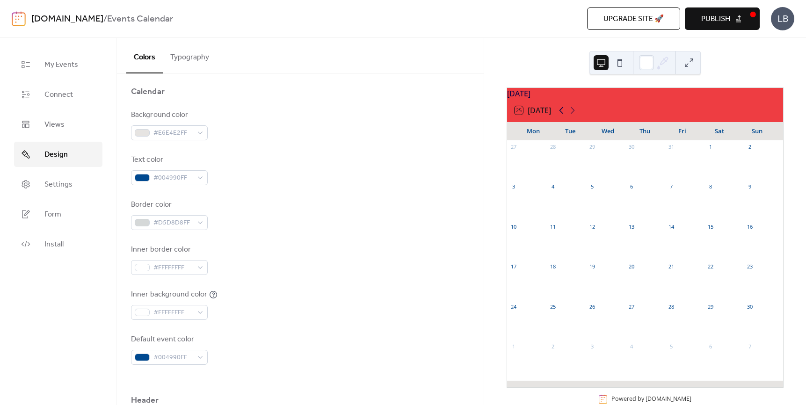
click at [560, 116] on icon at bounding box center [561, 110] width 11 height 11
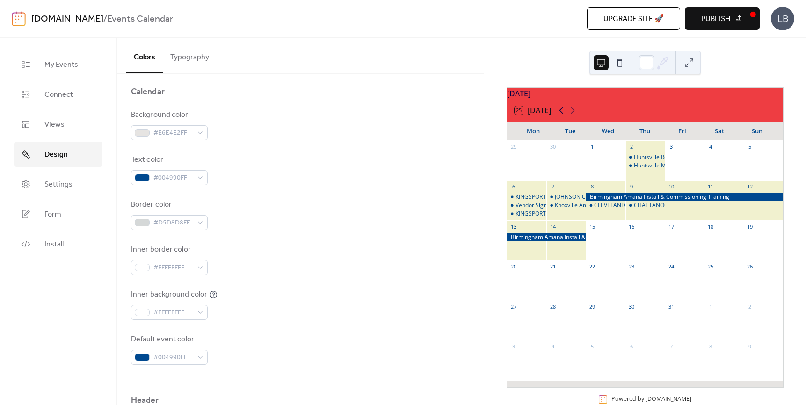
click at [560, 116] on icon at bounding box center [561, 110] width 11 height 11
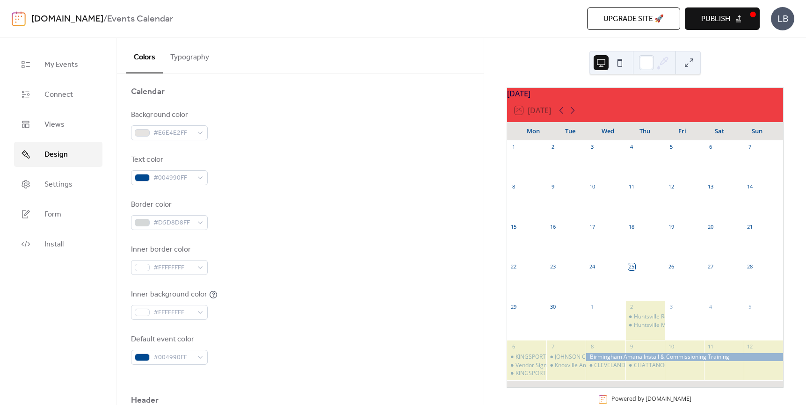
click at [327, 203] on div "Border color #D5D8D8FF" at bounding box center [300, 214] width 339 height 31
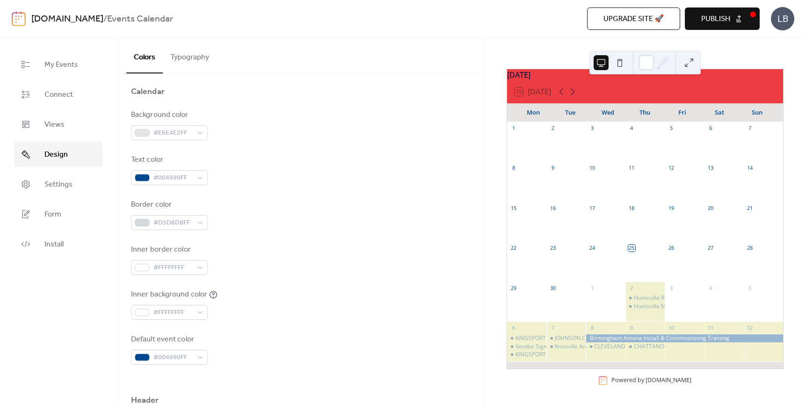
scroll to position [24, 0]
click at [575, 91] on icon at bounding box center [573, 91] width 4 height 7
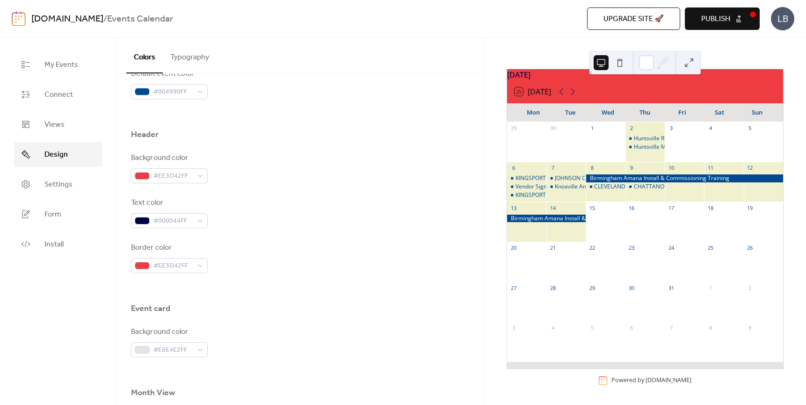
scroll to position [374, 0]
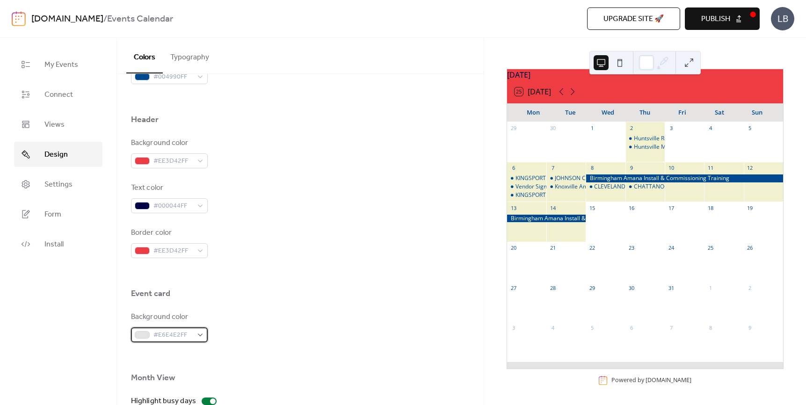
click at [203, 336] on div "#E6E4E2FF" at bounding box center [169, 334] width 77 height 15
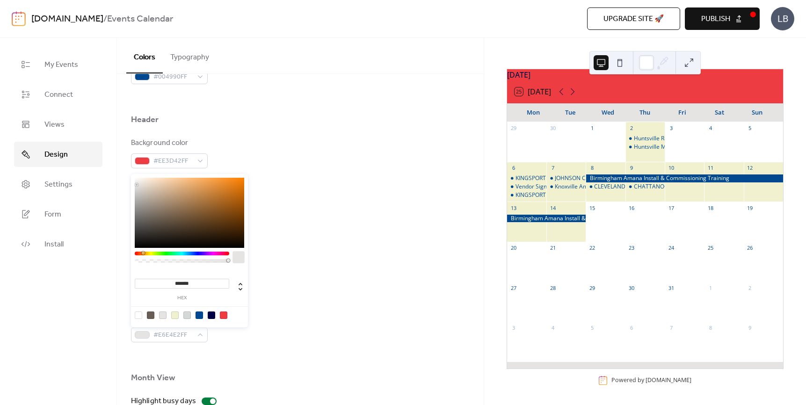
type input "***"
click at [139, 261] on div at bounding box center [182, 261] width 92 height 4
click at [134, 261] on div "**********" at bounding box center [189, 250] width 117 height 153
click at [352, 284] on div at bounding box center [300, 273] width 339 height 30
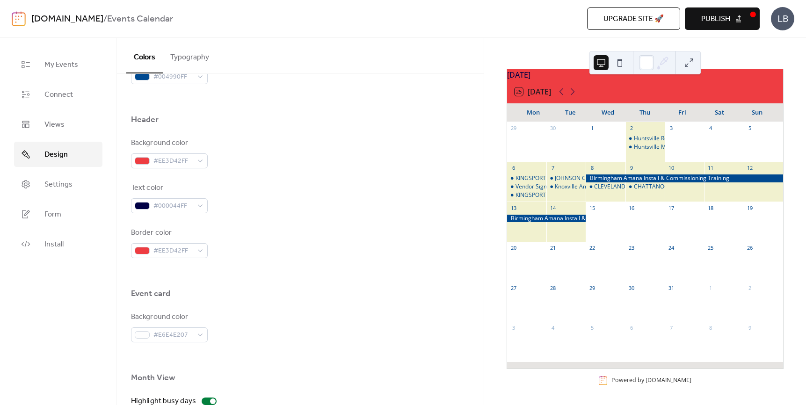
click at [335, 284] on div at bounding box center [300, 273] width 339 height 30
click at [257, 277] on div at bounding box center [300, 273] width 339 height 30
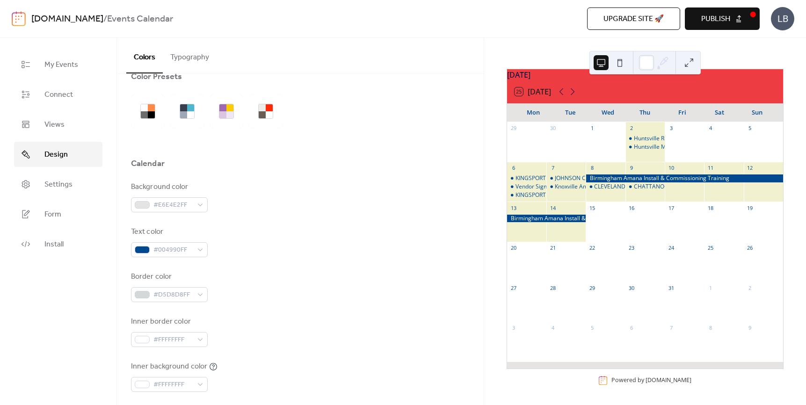
scroll to position [0, 0]
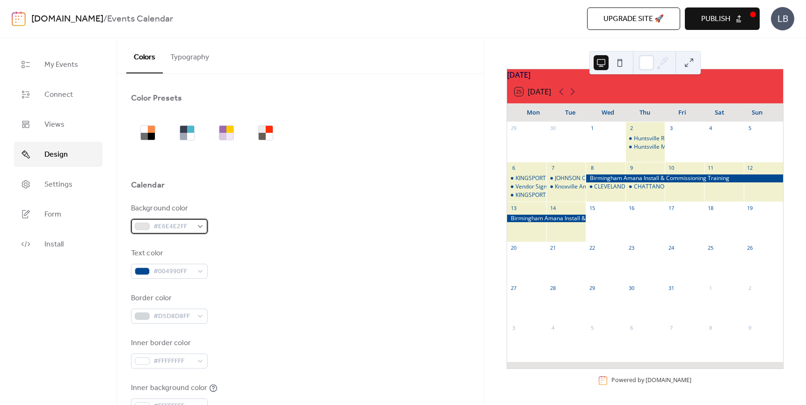
click at [204, 227] on div "#E6E4E2FF" at bounding box center [169, 226] width 77 height 15
click at [283, 231] on div "Background color #E6E4E2FF" at bounding box center [300, 218] width 339 height 31
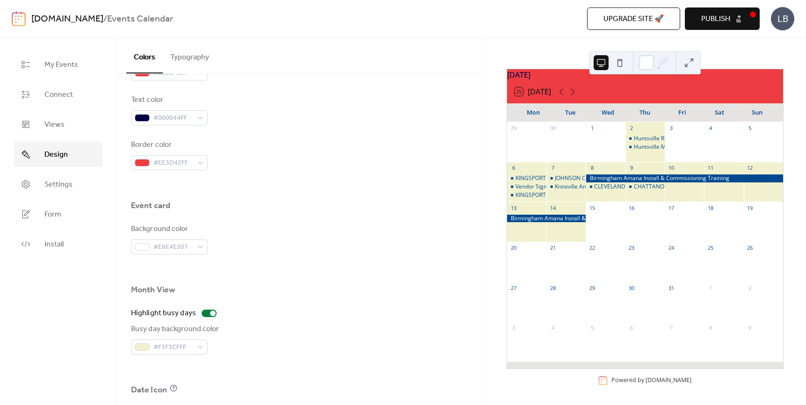
scroll to position [468, 0]
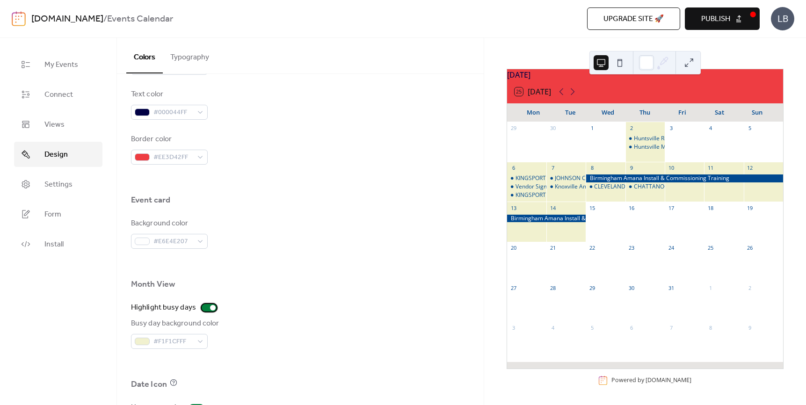
click at [211, 308] on div at bounding box center [213, 308] width 6 height 6
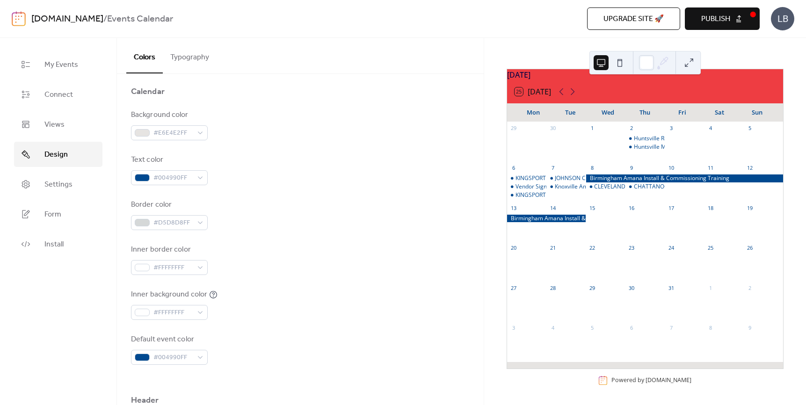
scroll to position [140, 0]
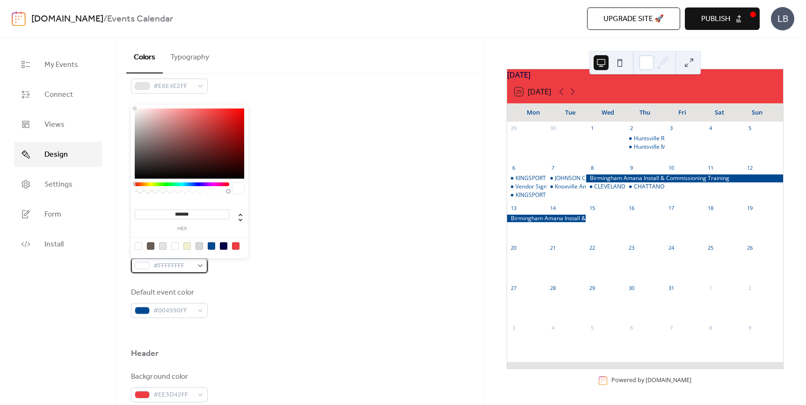
click at [201, 266] on div "#FFFFFFFF" at bounding box center [169, 265] width 77 height 15
click at [199, 247] on div at bounding box center [199, 245] width 7 height 7
type input "*******"
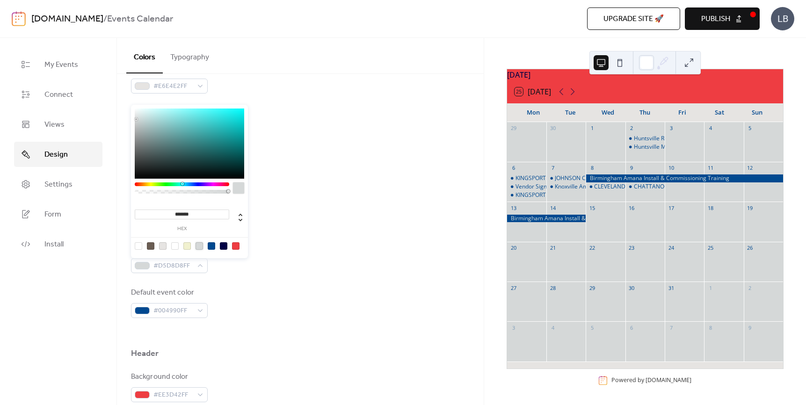
click at [332, 236] on div "Background color #E6E4E2FF Text color #004990FF Border color #D5D8D8FF Inner bo…" at bounding box center [300, 190] width 339 height 255
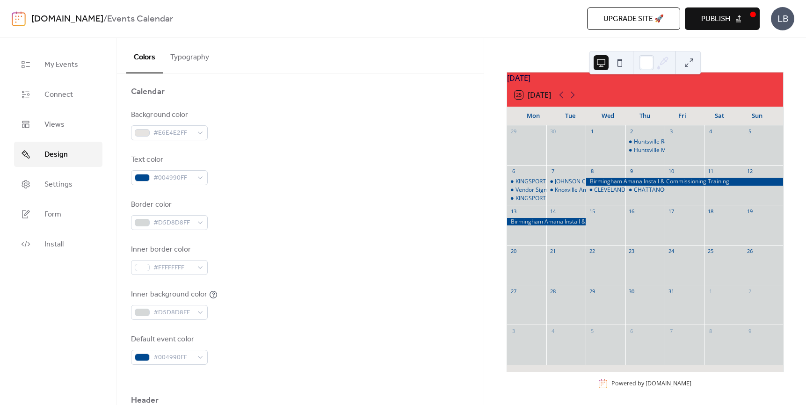
scroll to position [0, 0]
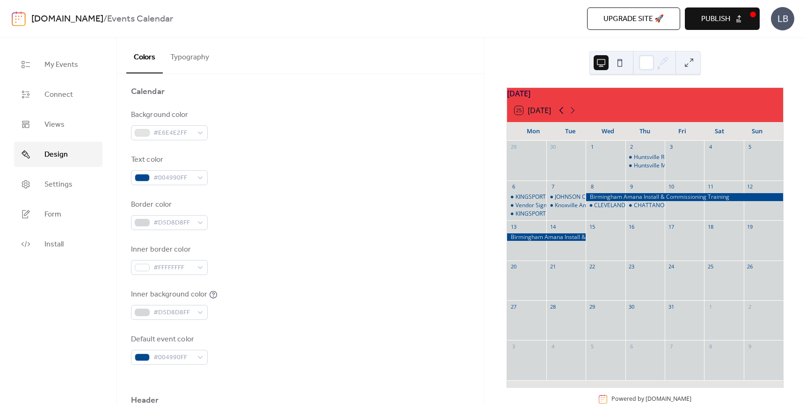
click at [561, 114] on icon at bounding box center [561, 110] width 4 height 7
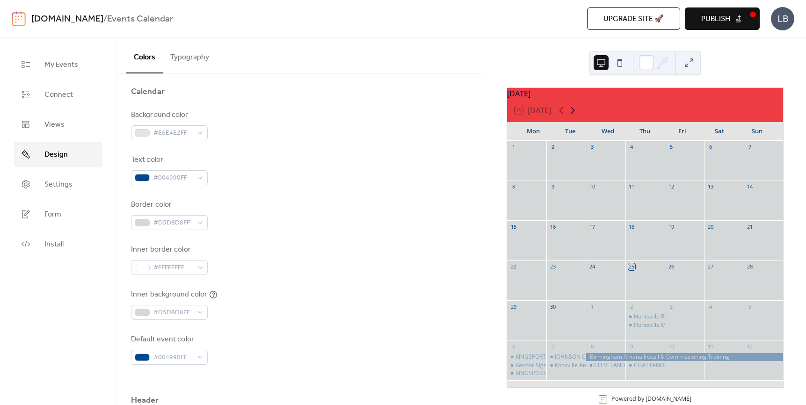
click at [572, 116] on icon at bounding box center [572, 110] width 11 height 11
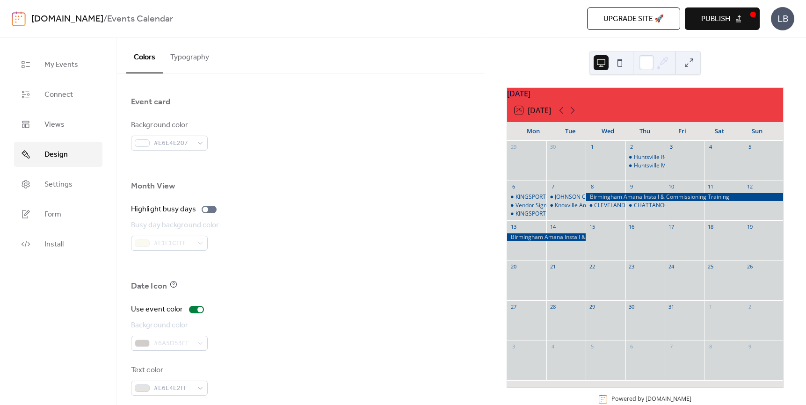
scroll to position [575, 0]
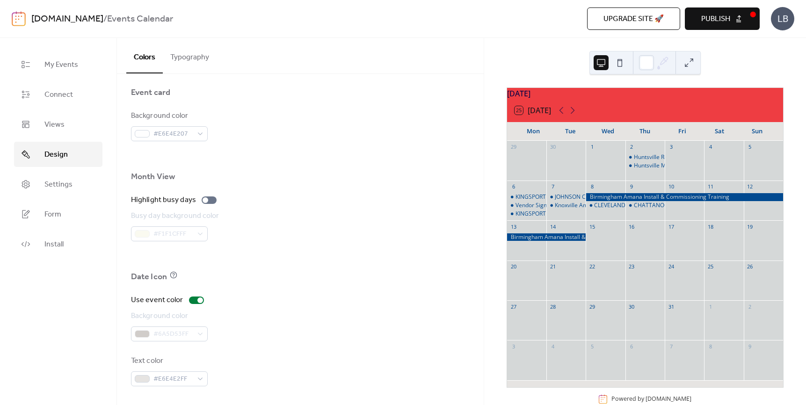
click at [204, 338] on div "#6A5D53FF" at bounding box center [169, 334] width 77 height 15
click at [254, 322] on div "Background color #6A5D53FF" at bounding box center [300, 326] width 339 height 31
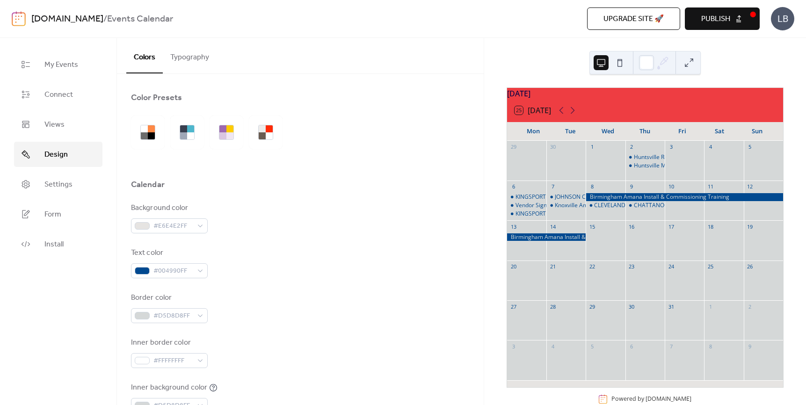
scroll to position [0, 0]
click at [190, 58] on button "Typography" at bounding box center [190, 55] width 54 height 35
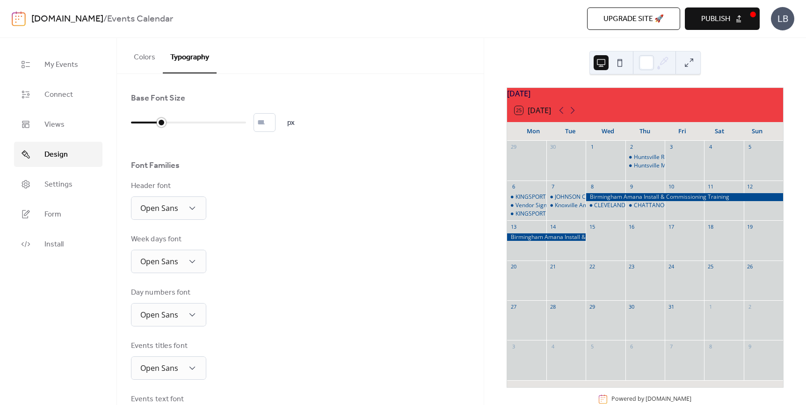
drag, startPoint x: 162, startPoint y: 122, endPoint x: 155, endPoint y: 122, distance: 7.5
click at [155, 122] on div at bounding box center [146, 122] width 30 height 15
click at [276, 126] on input "*" at bounding box center [265, 122] width 22 height 19
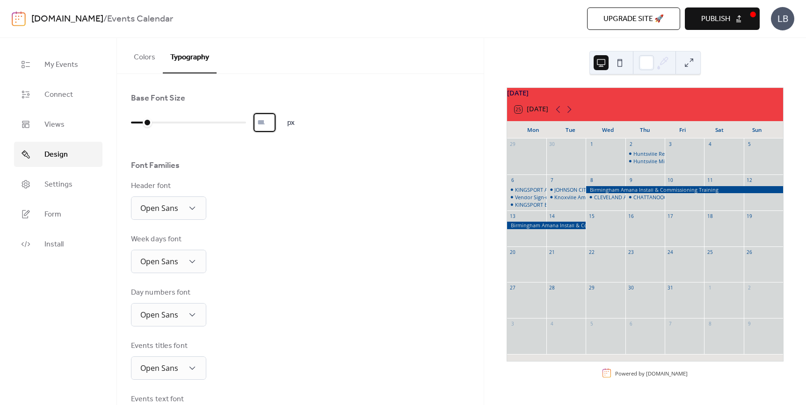
click at [276, 126] on input "*" at bounding box center [265, 122] width 22 height 19
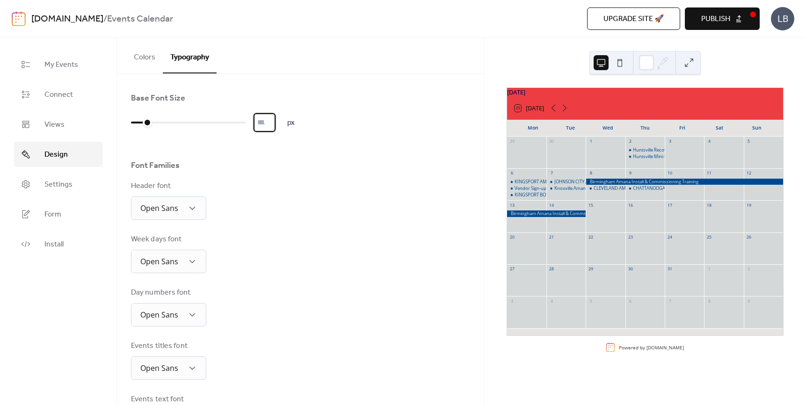
click at [275, 120] on input "*" at bounding box center [265, 122] width 22 height 19
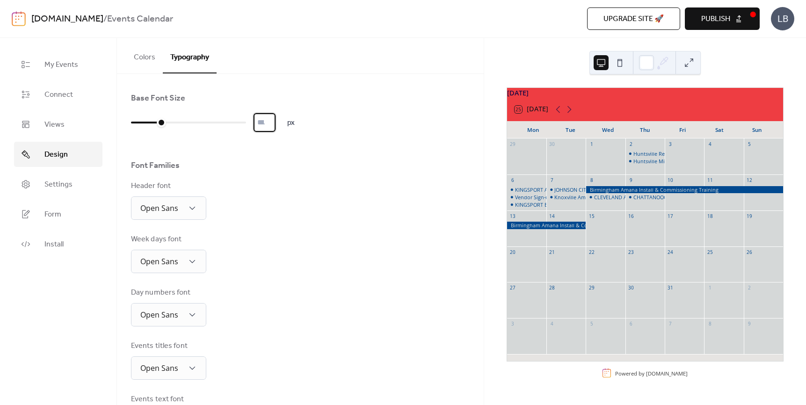
type input "**"
click at [275, 120] on input "**" at bounding box center [265, 122] width 22 height 19
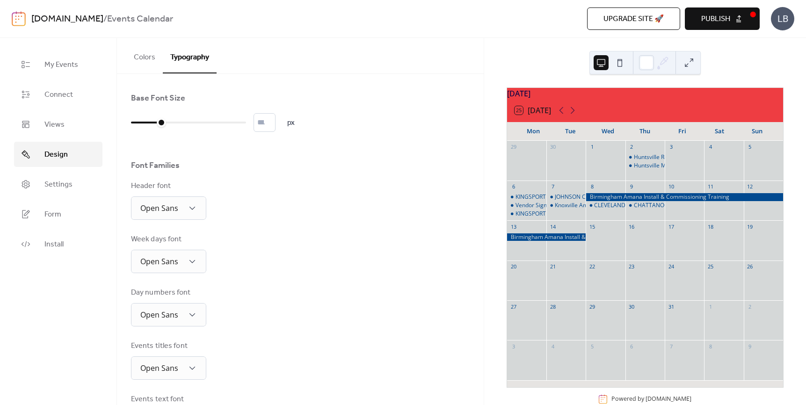
click at [274, 229] on div "Base Font Size ** px Font Families Header font Open Sans Week days font Open Sa…" at bounding box center [300, 316] width 339 height 447
click at [197, 206] on div "Open Sans" at bounding box center [168, 207] width 75 height 23
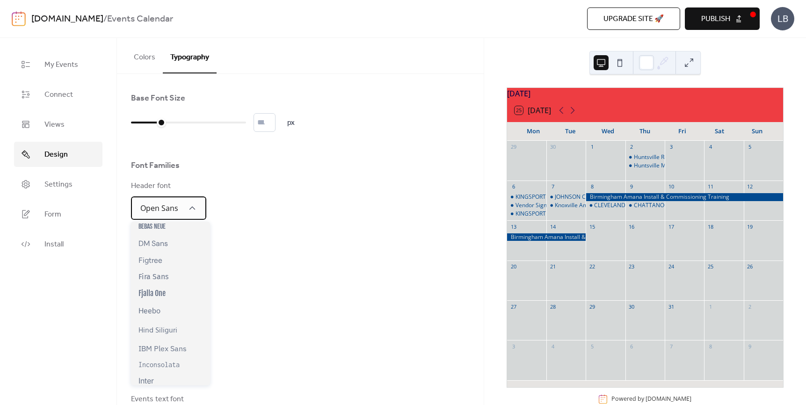
scroll to position [94, 0]
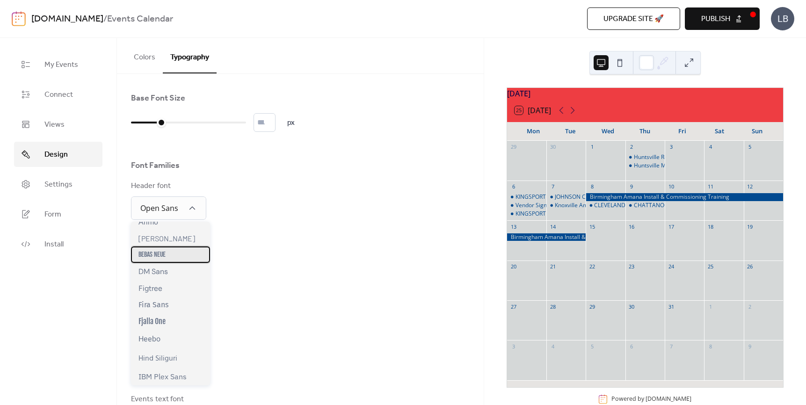
click at [166, 256] on div "Bebas Neue" at bounding box center [170, 255] width 79 height 16
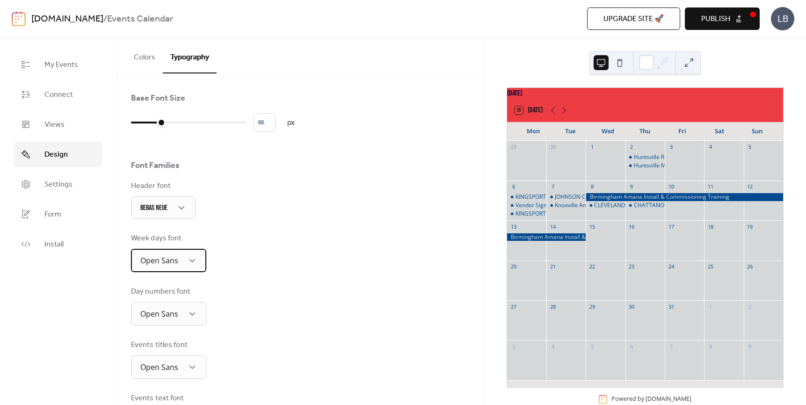
click at [198, 263] on div "Open Sans" at bounding box center [168, 260] width 75 height 23
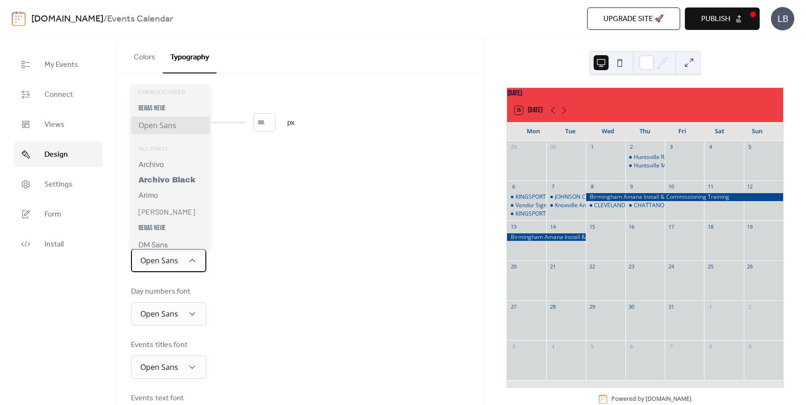
click at [198, 263] on div "Open Sans" at bounding box center [168, 260] width 75 height 23
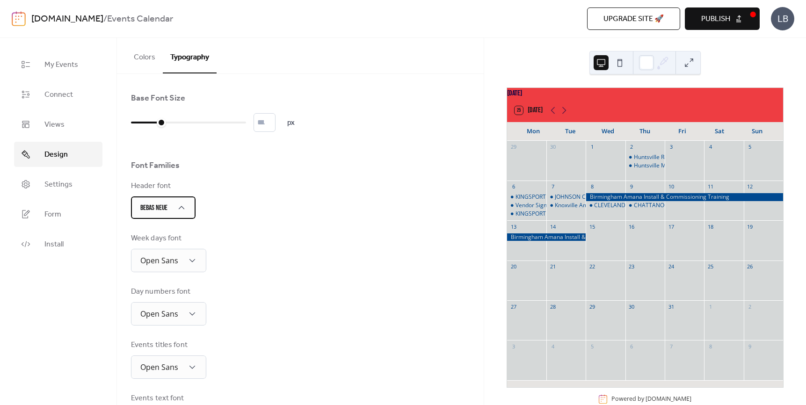
click at [190, 210] on div "Bebas Neue" at bounding box center [163, 207] width 65 height 22
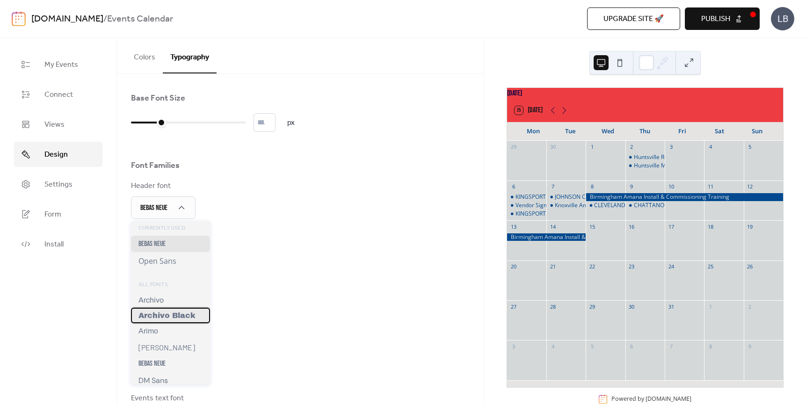
click at [173, 315] on span "Archivo Black" at bounding box center [166, 316] width 57 height 8
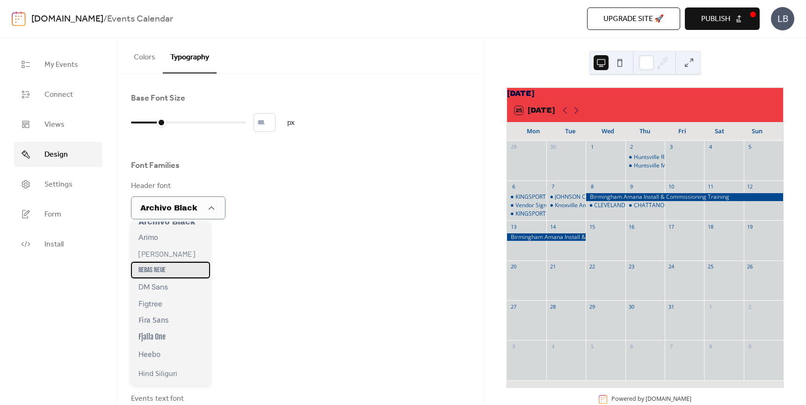
click at [175, 276] on div "Bebas Neue" at bounding box center [170, 270] width 79 height 16
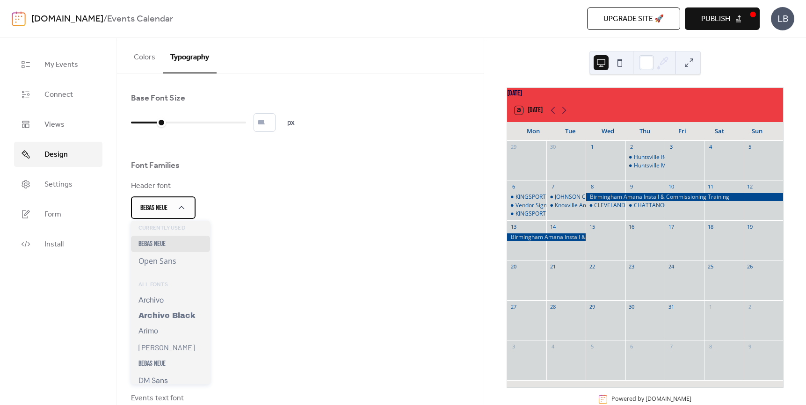
click at [189, 211] on div "Bebas Neue" at bounding box center [163, 207] width 65 height 22
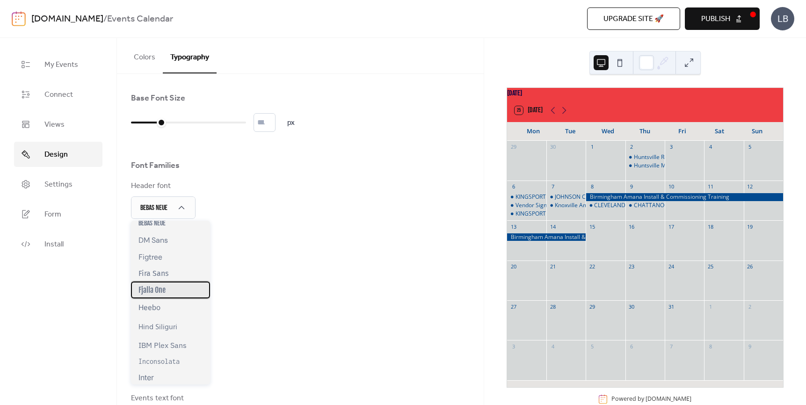
click at [175, 292] on div "Fjalla One" at bounding box center [170, 290] width 79 height 17
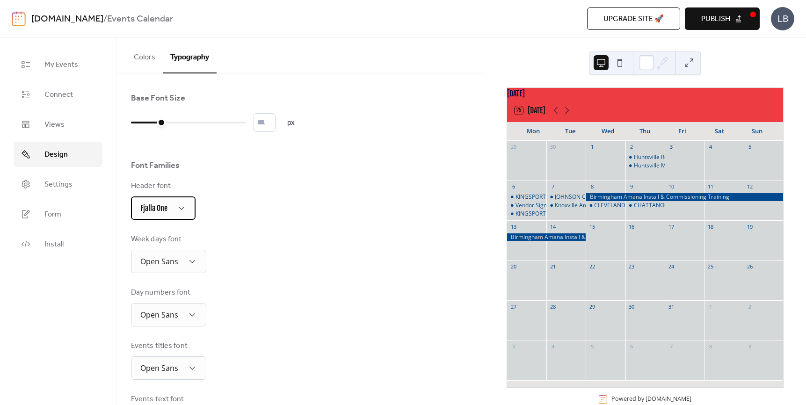
click at [188, 210] on div "Fjalla One" at bounding box center [163, 207] width 65 height 23
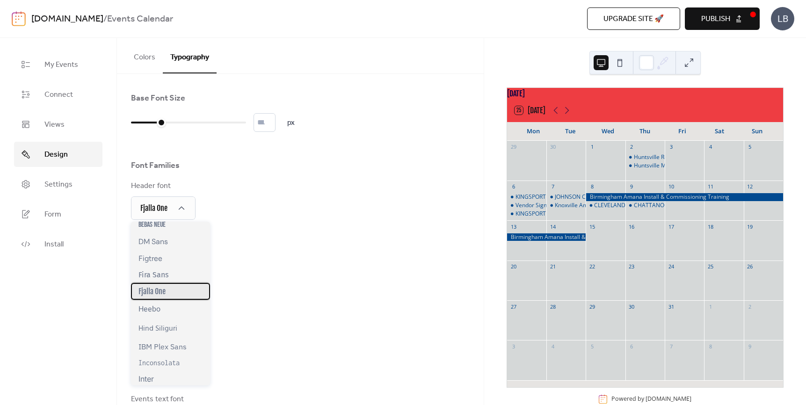
click at [168, 296] on div "Fjalla One" at bounding box center [170, 291] width 79 height 17
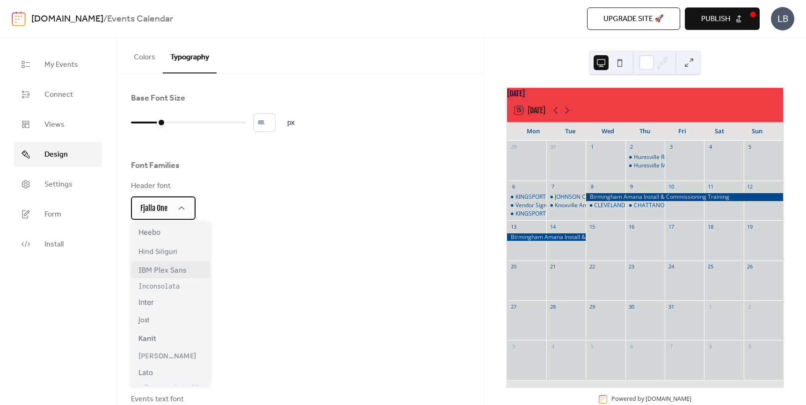
scroll to position [234, 0]
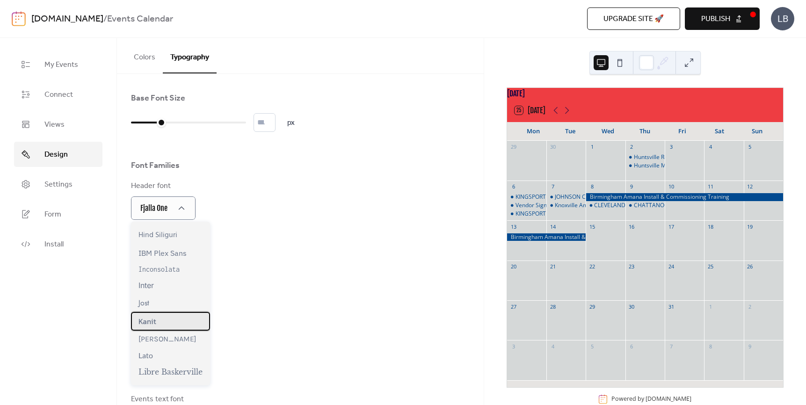
click at [160, 325] on div "Kanit" at bounding box center [170, 321] width 79 height 19
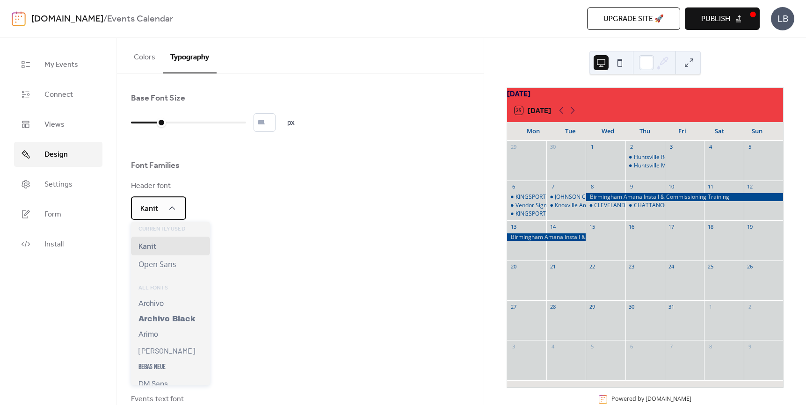
click at [181, 216] on div "Kanit" at bounding box center [158, 207] width 55 height 23
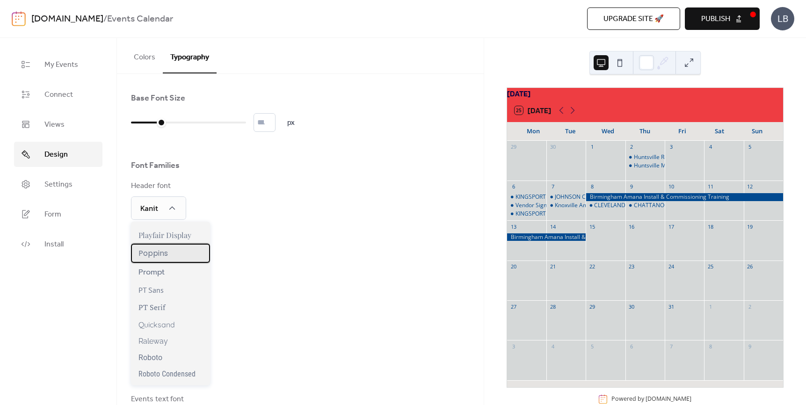
click at [173, 254] on div "Poppins" at bounding box center [170, 253] width 79 height 19
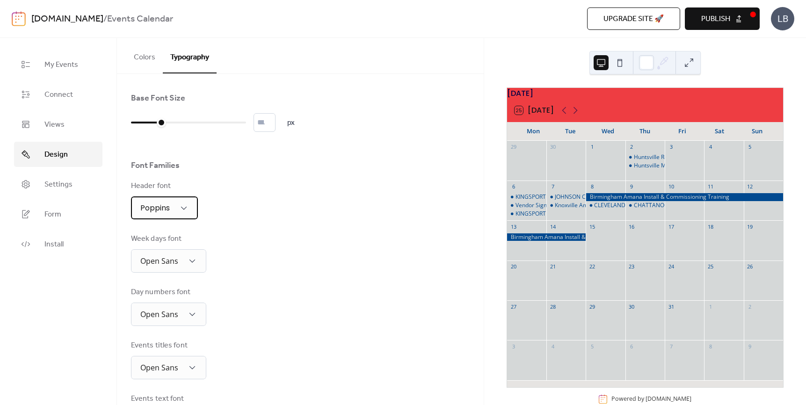
click at [187, 216] on div "Poppins" at bounding box center [164, 207] width 67 height 23
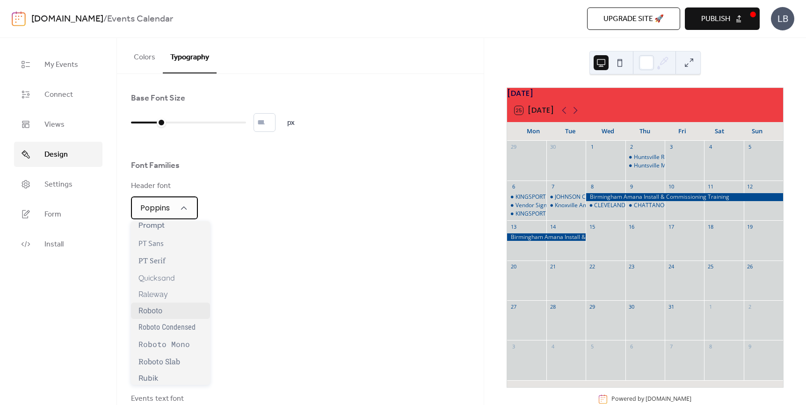
scroll to position [749, 0]
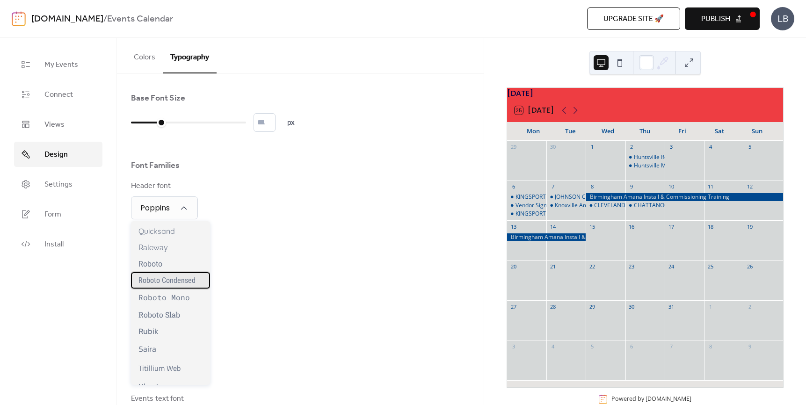
click at [172, 285] on span "Roboto Condensed" at bounding box center [166, 280] width 57 height 9
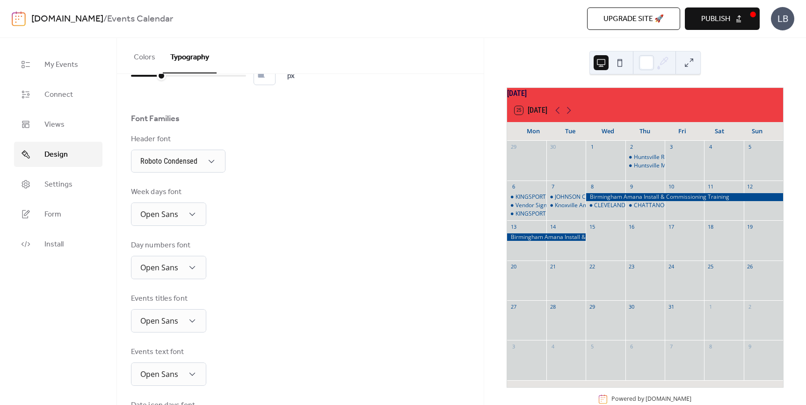
scroll to position [94, 0]
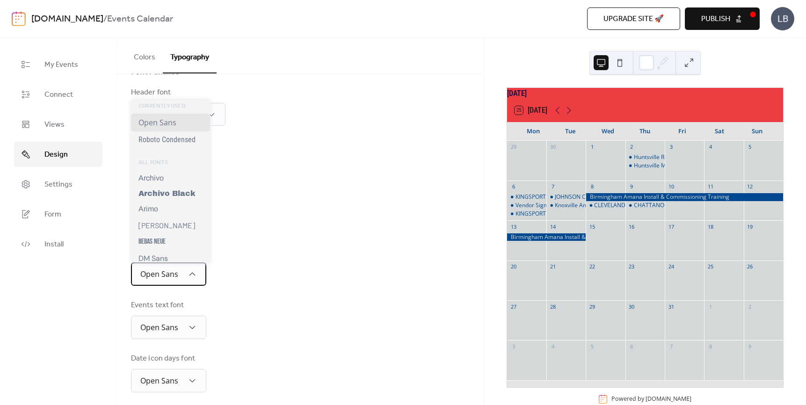
click at [200, 273] on div "Open Sans" at bounding box center [168, 273] width 75 height 23
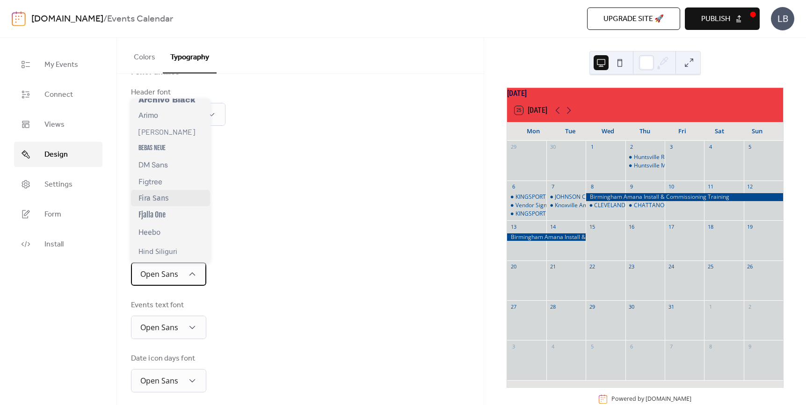
scroll to position [140, 0]
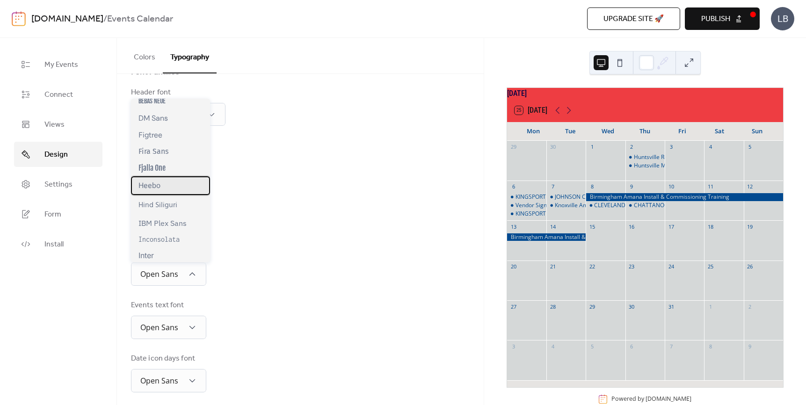
click at [165, 192] on div "Heebo" at bounding box center [170, 185] width 79 height 19
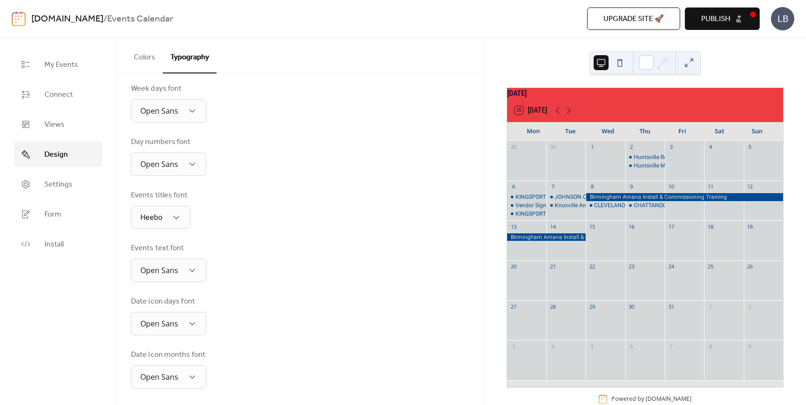
scroll to position [153, 0]
click at [255, 310] on div "Date icon days font Open Sans" at bounding box center [300, 313] width 339 height 39
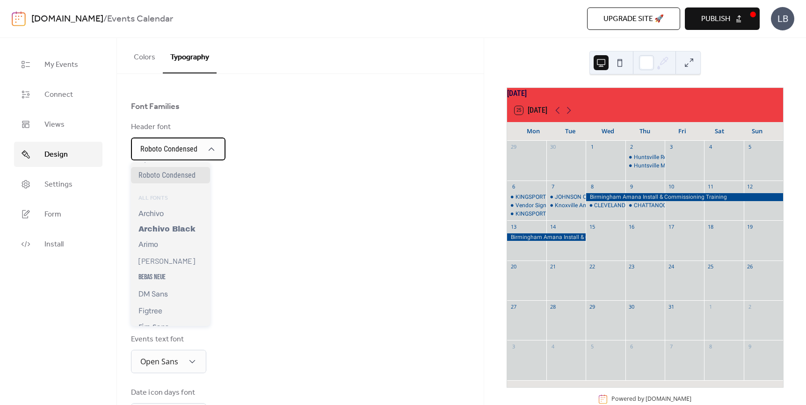
scroll to position [94, 0]
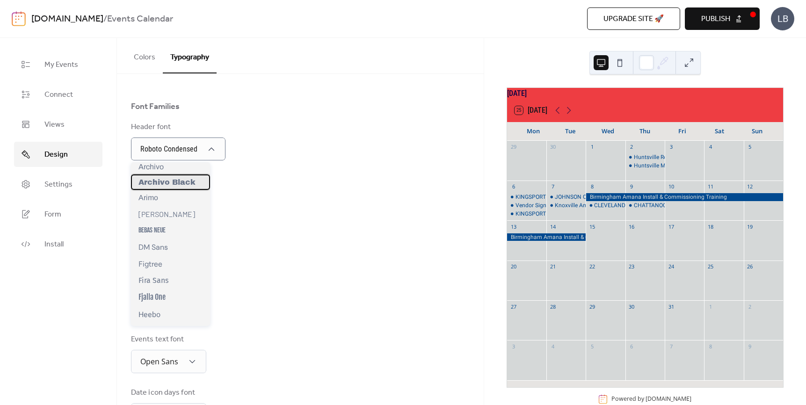
click at [170, 184] on span "Archivo Black" at bounding box center [166, 182] width 57 height 8
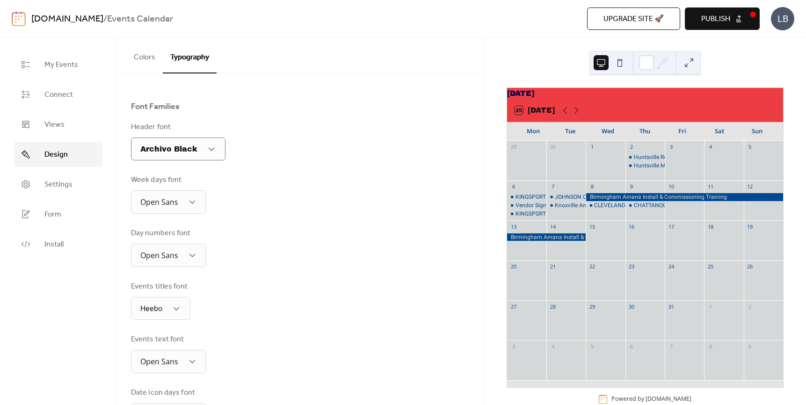
click at [323, 187] on div "Week days font Open Sans" at bounding box center [300, 194] width 339 height 39
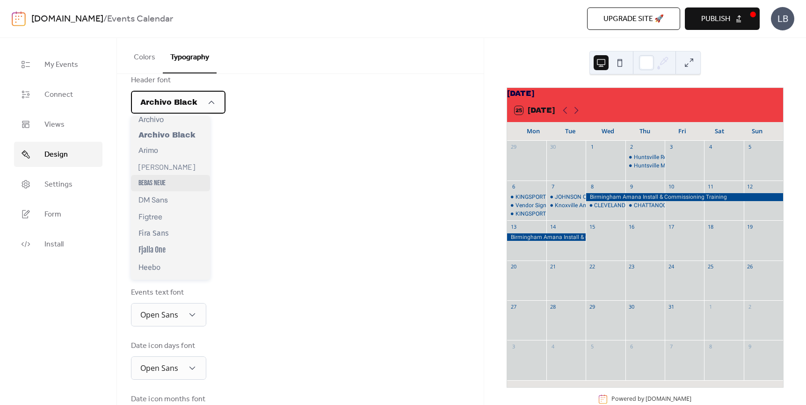
scroll to position [140, 0]
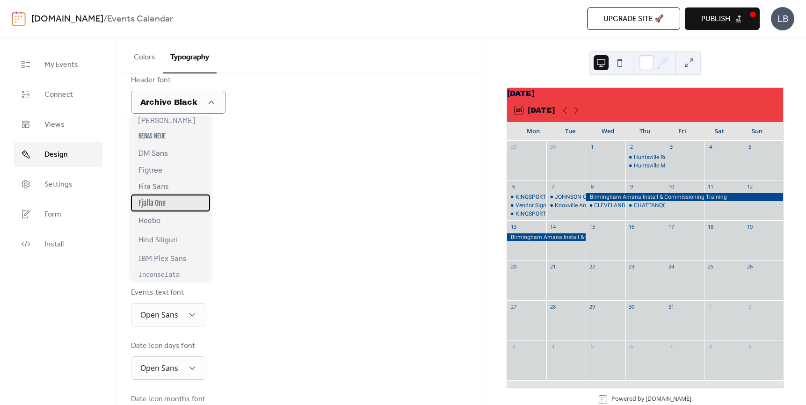
click at [159, 208] on span "Fjalla One" at bounding box center [151, 202] width 27 height 9
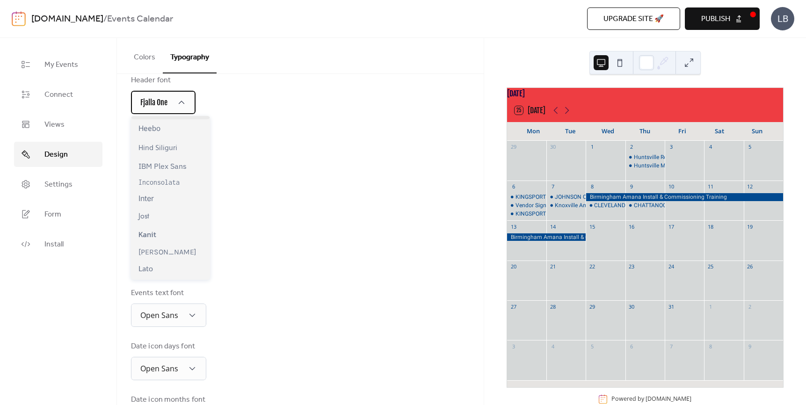
scroll to position [281, 0]
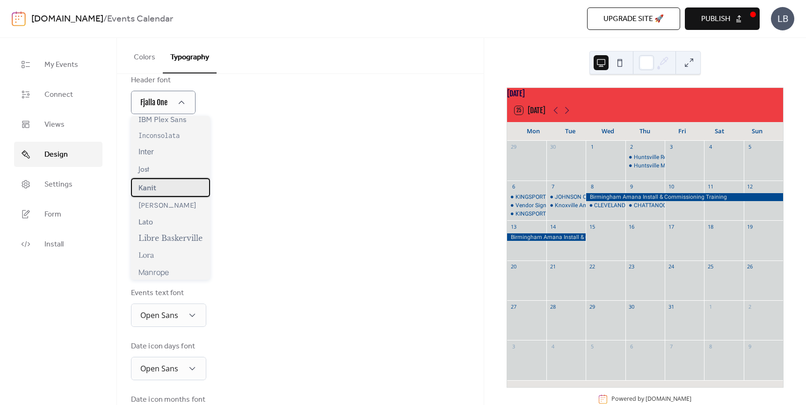
click at [154, 193] on span "Kanit" at bounding box center [147, 187] width 18 height 11
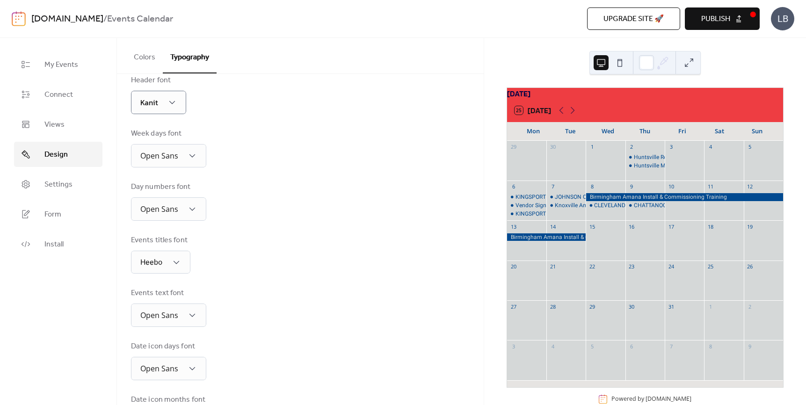
click at [310, 175] on div "Base Font Size ** px Font Families Header font Kanit Week days font Open Sans D…" at bounding box center [300, 210] width 339 height 447
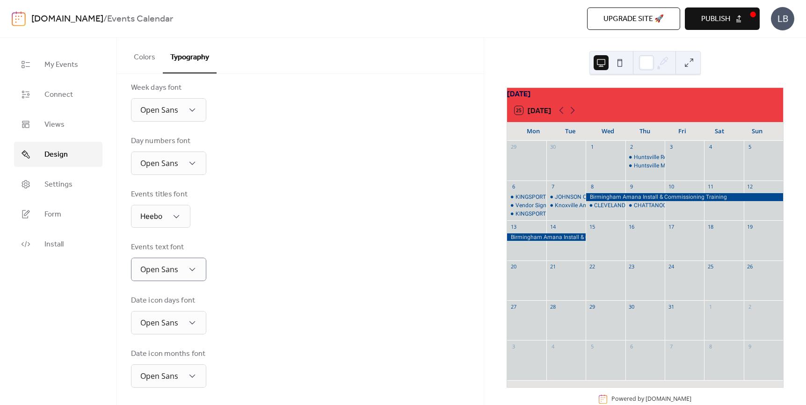
scroll to position [153, 0]
click at [200, 267] on div "Open Sans" at bounding box center [168, 267] width 75 height 23
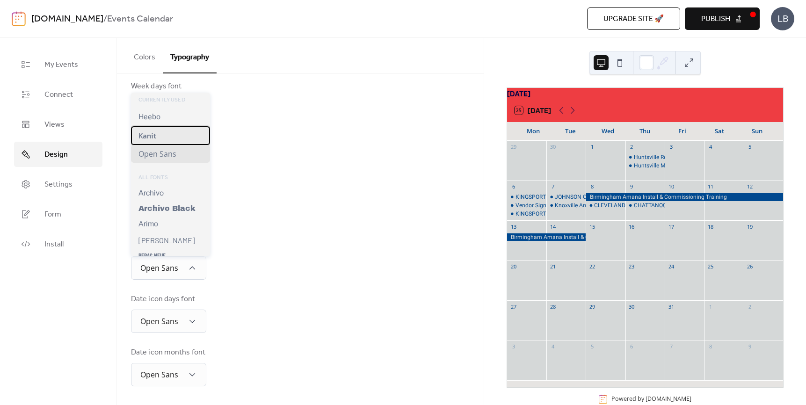
click at [154, 138] on span "Kanit" at bounding box center [147, 135] width 18 height 11
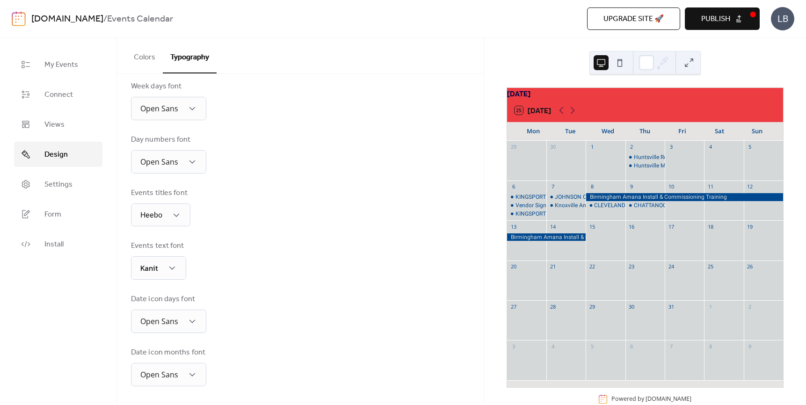
click at [284, 177] on div "Base Font Size ** px Font Families Header font Kanit Week days font Open Sans D…" at bounding box center [300, 163] width 339 height 447
click at [71, 68] on span "My Events" at bounding box center [61, 64] width 34 height 11
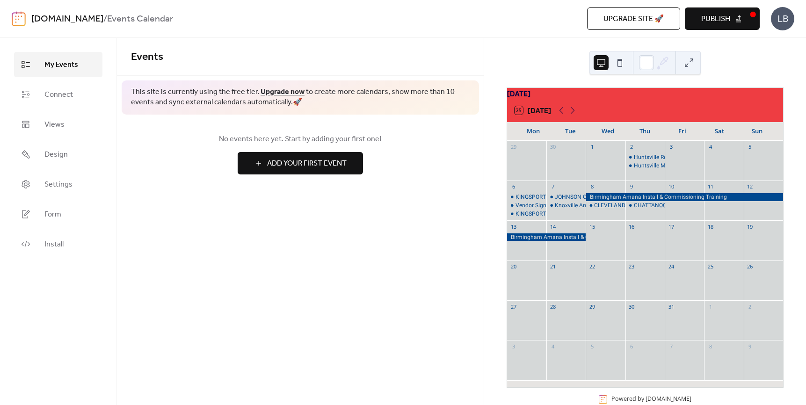
click at [715, 22] on span "Publish" at bounding box center [715, 19] width 29 height 11
click at [64, 99] on span "Connect" at bounding box center [58, 94] width 29 height 11
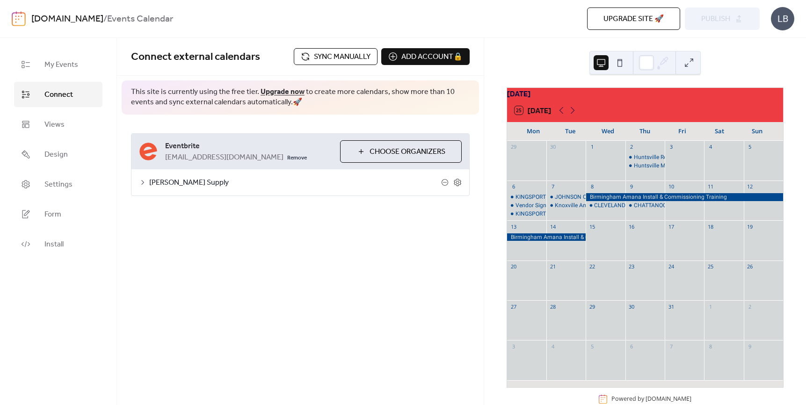
click at [326, 59] on span "Sync manually" at bounding box center [342, 56] width 57 height 11
click at [702, 21] on span "Publish" at bounding box center [715, 19] width 29 height 11
click at [239, 215] on div "**********" at bounding box center [300, 165] width 367 height 100
click at [535, 99] on div "[DATE]" at bounding box center [645, 93] width 276 height 11
click at [542, 98] on div "[DATE]" at bounding box center [645, 93] width 276 height 11
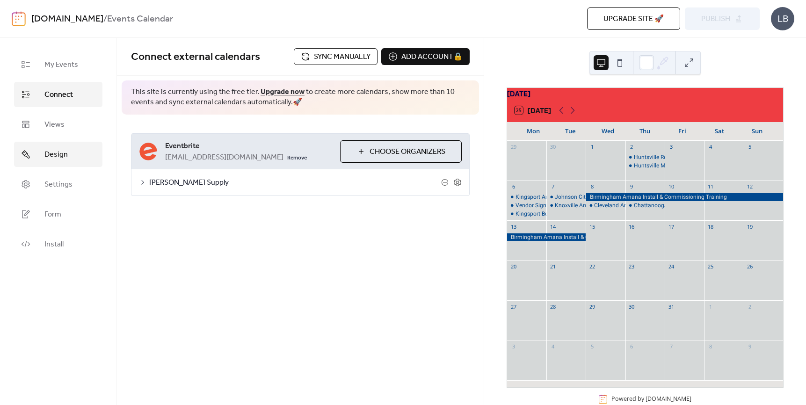
click at [60, 150] on span "Design" at bounding box center [55, 154] width 23 height 11
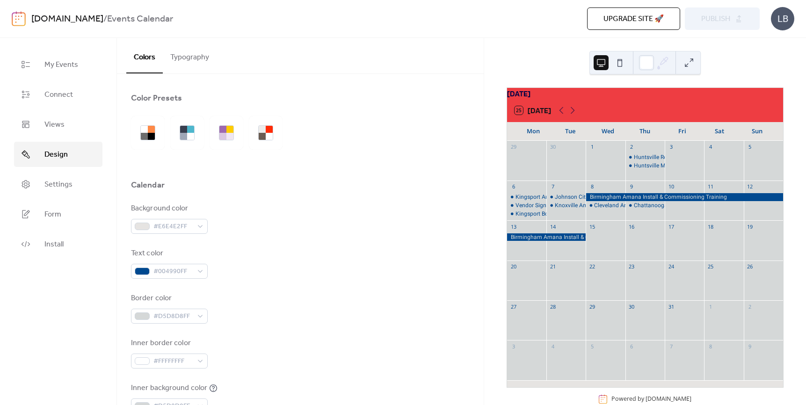
click at [189, 56] on button "Typography" at bounding box center [190, 55] width 54 height 35
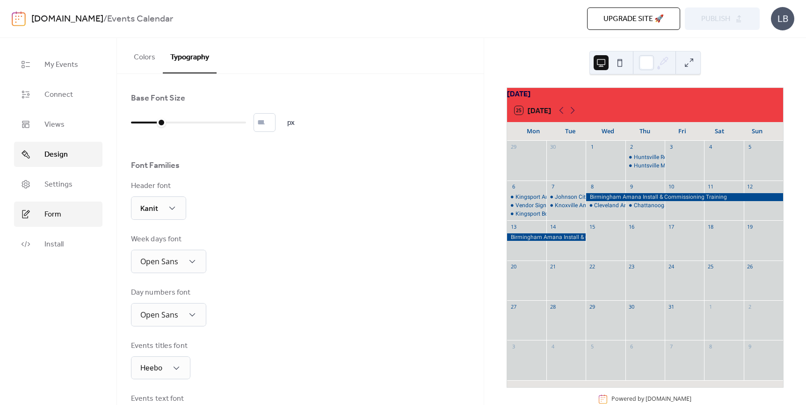
click at [44, 217] on link "Form" at bounding box center [58, 214] width 88 height 25
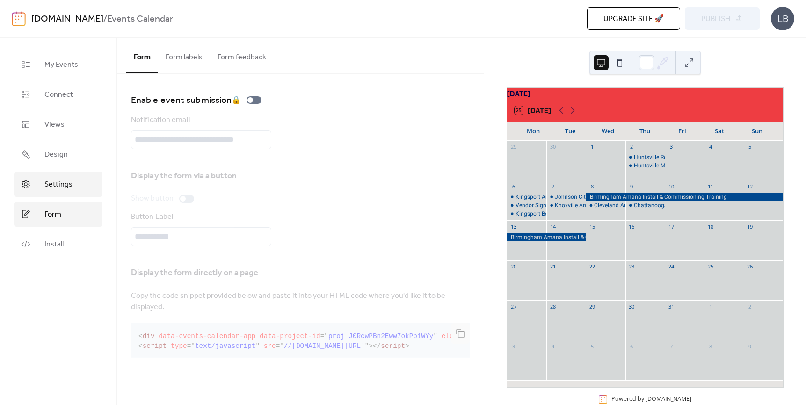
click at [45, 190] on span "Settings" at bounding box center [58, 184] width 28 height 11
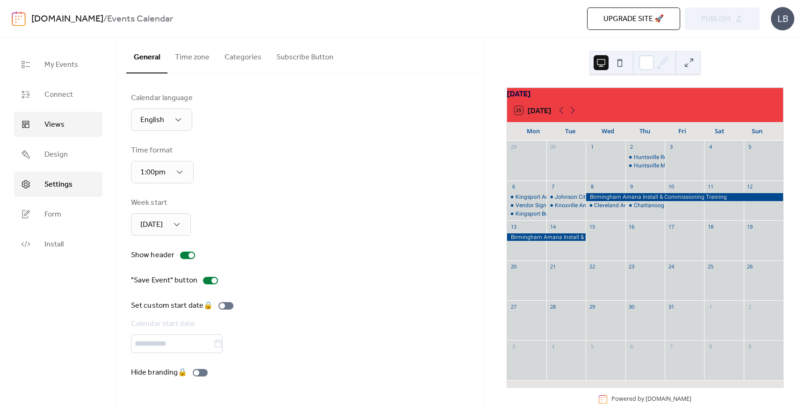
click at [59, 133] on link "Views" at bounding box center [58, 124] width 88 height 25
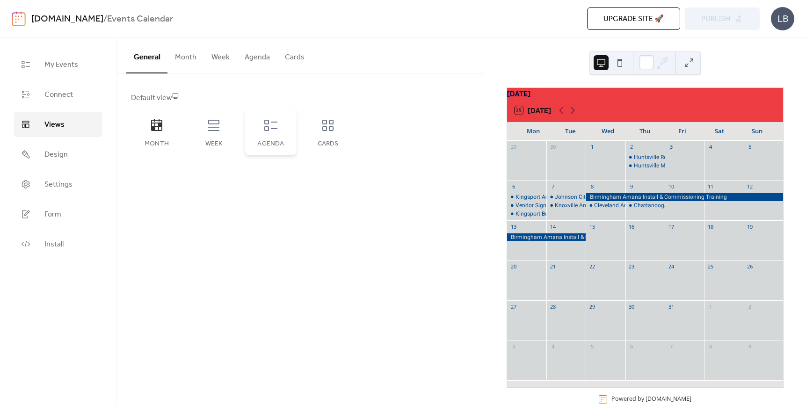
click at [264, 129] on icon at bounding box center [270, 125] width 13 height 11
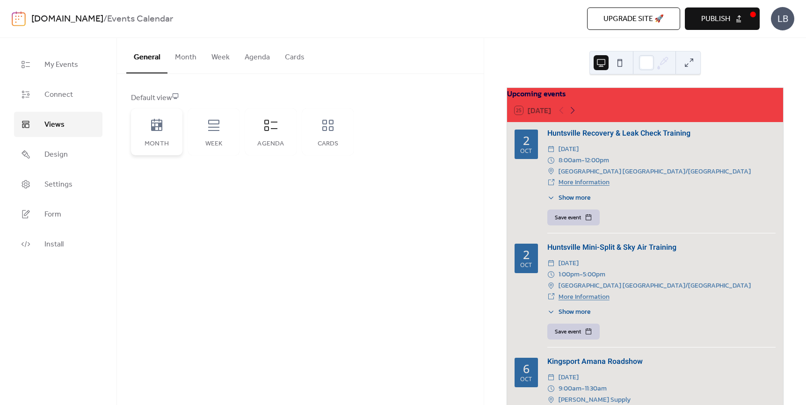
click at [146, 137] on div "Month" at bounding box center [156, 132] width 51 height 47
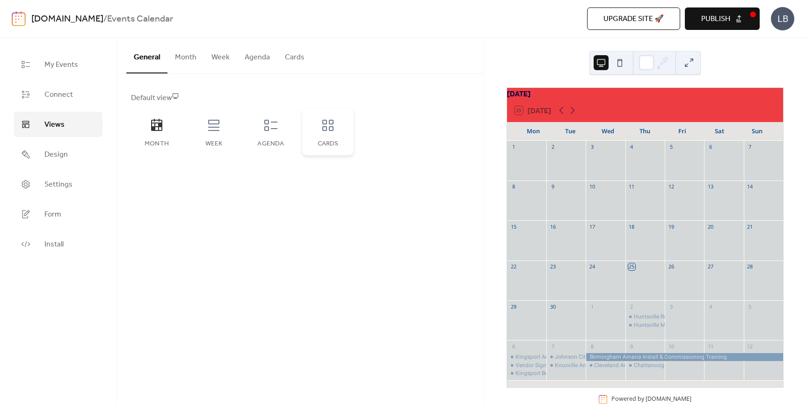
click at [328, 139] on div "Cards" at bounding box center [327, 132] width 51 height 47
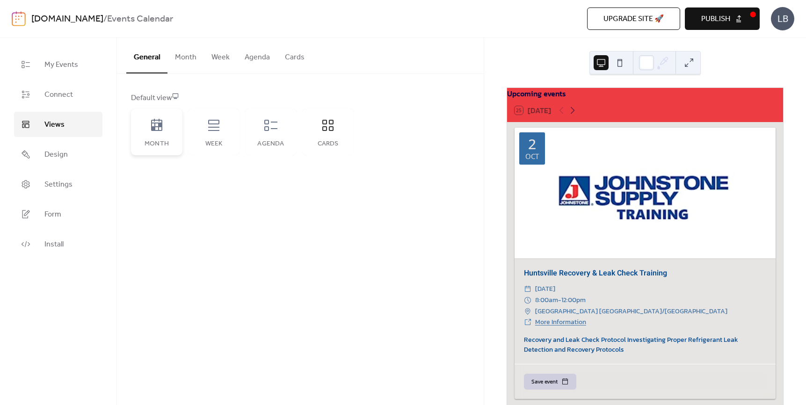
click at [156, 142] on div "Month" at bounding box center [156, 143] width 33 height 7
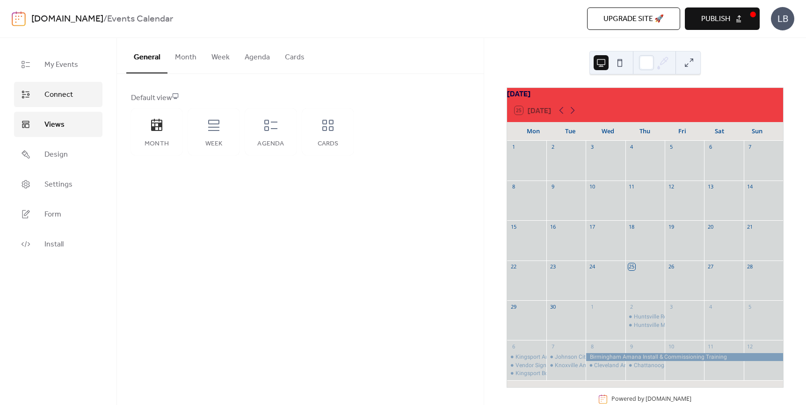
click at [67, 91] on span "Connect" at bounding box center [58, 94] width 29 height 11
